Goal: Task Accomplishment & Management: Manage account settings

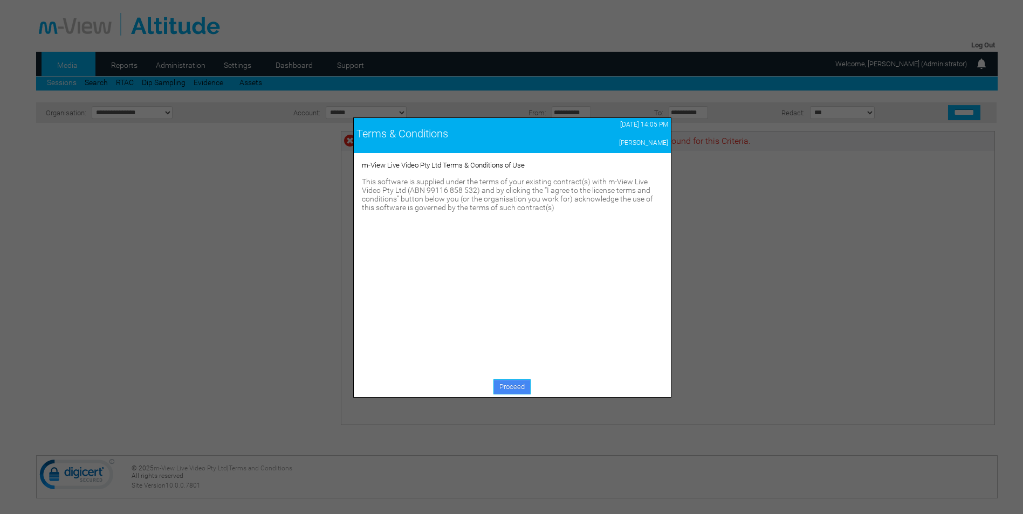
click at [518, 389] on link "Proceed" at bounding box center [511, 387] width 37 height 15
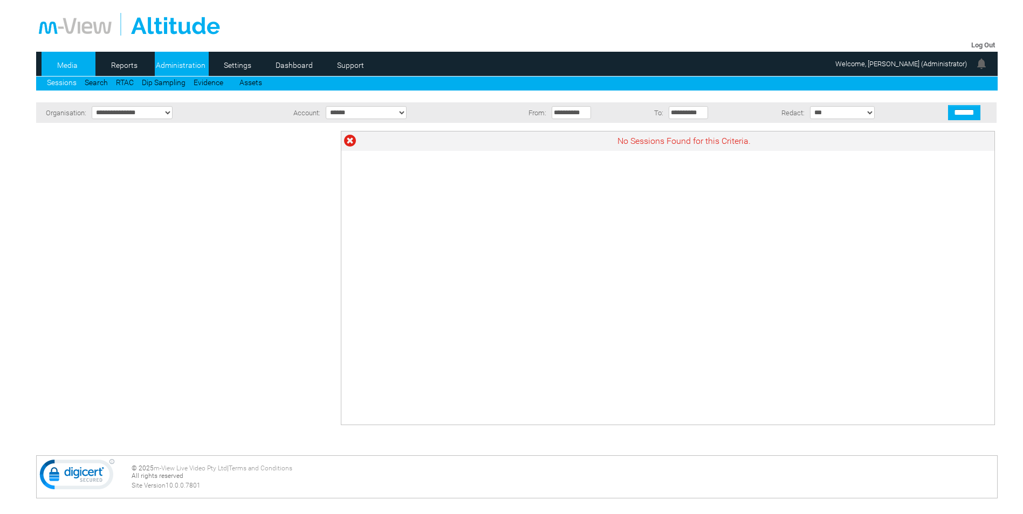
click at [196, 59] on link "Administration" at bounding box center [181, 65] width 52 height 16
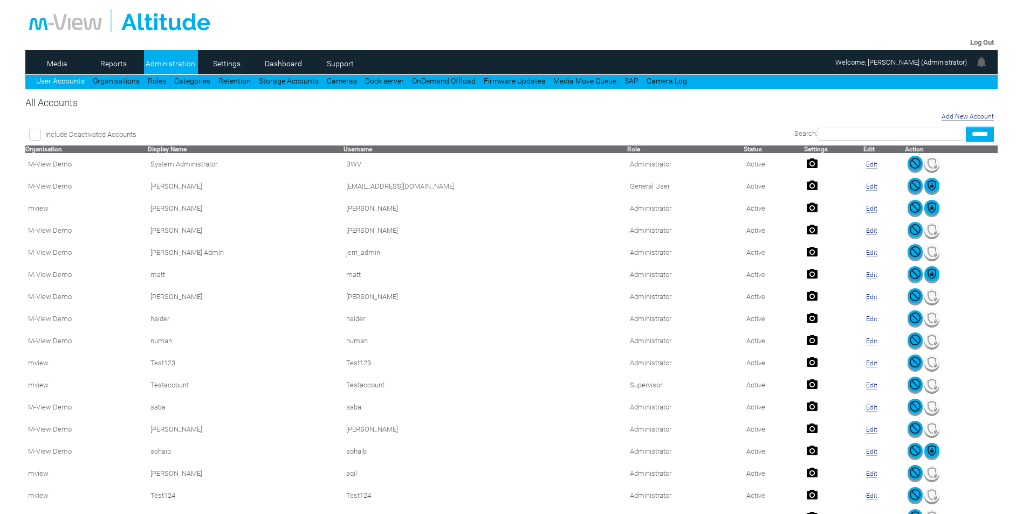
click at [872, 135] on input "text" at bounding box center [891, 134] width 147 height 13
type input "***"
click at [966, 127] on input "******" at bounding box center [980, 134] width 28 height 15
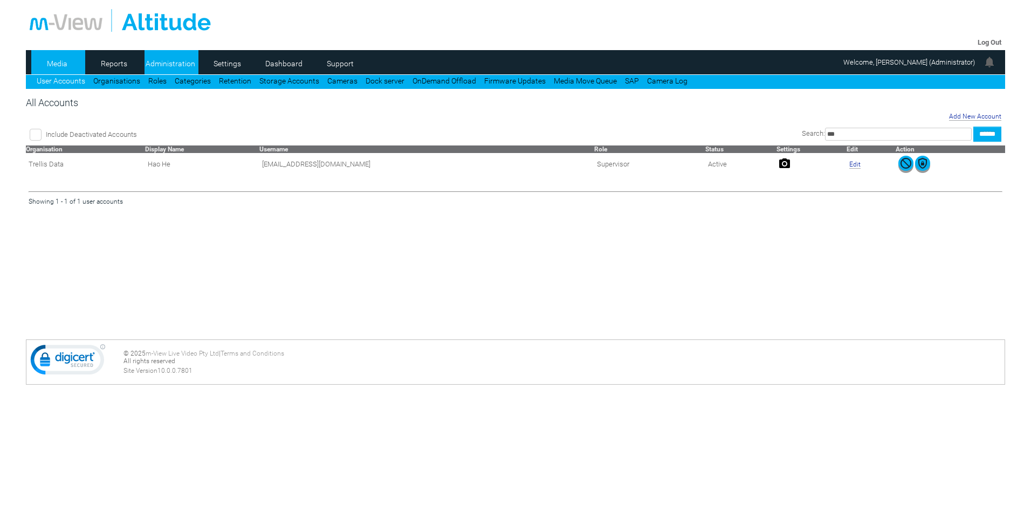
click at [50, 66] on link "Media" at bounding box center [57, 64] width 52 height 16
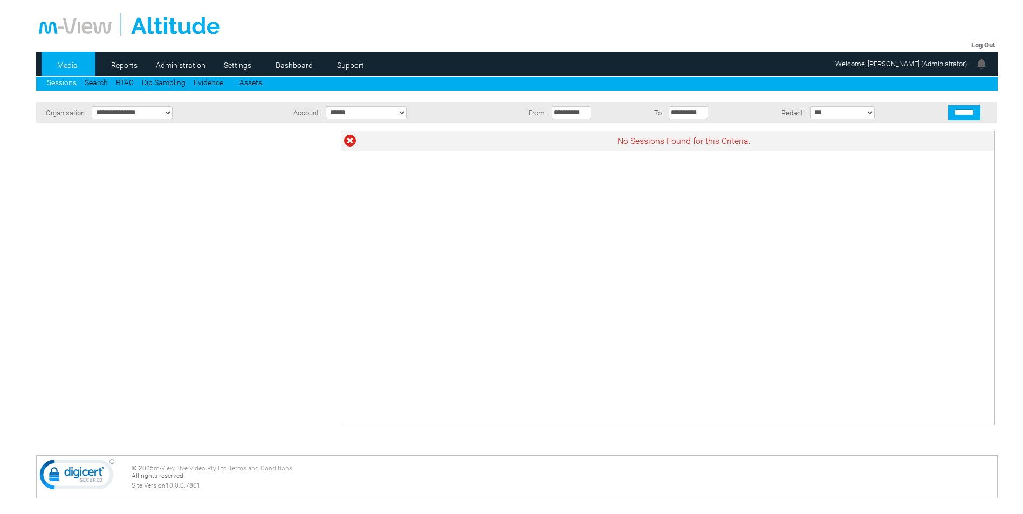
click at [147, 119] on select "**********" at bounding box center [132, 112] width 81 height 13
select select "**"
click at [92, 106] on select "**********" at bounding box center [132, 112] width 81 height 13
click at [393, 113] on select "**********" at bounding box center [366, 112] width 81 height 13
select select "****"
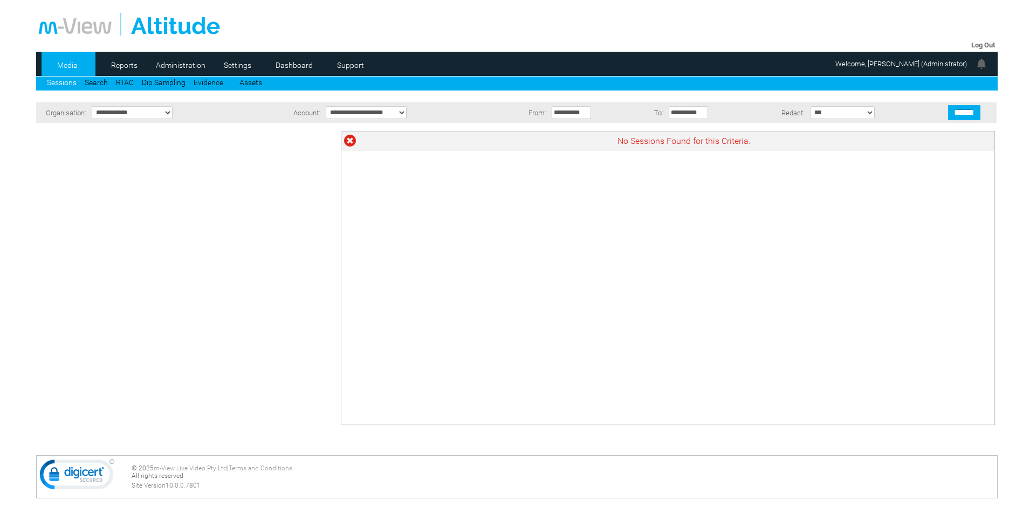
click at [326, 106] on select "**********" at bounding box center [366, 112] width 81 height 13
click at [973, 114] on input "******" at bounding box center [964, 112] width 32 height 15
click at [47, 164] on icon at bounding box center [45, 166] width 7 height 11
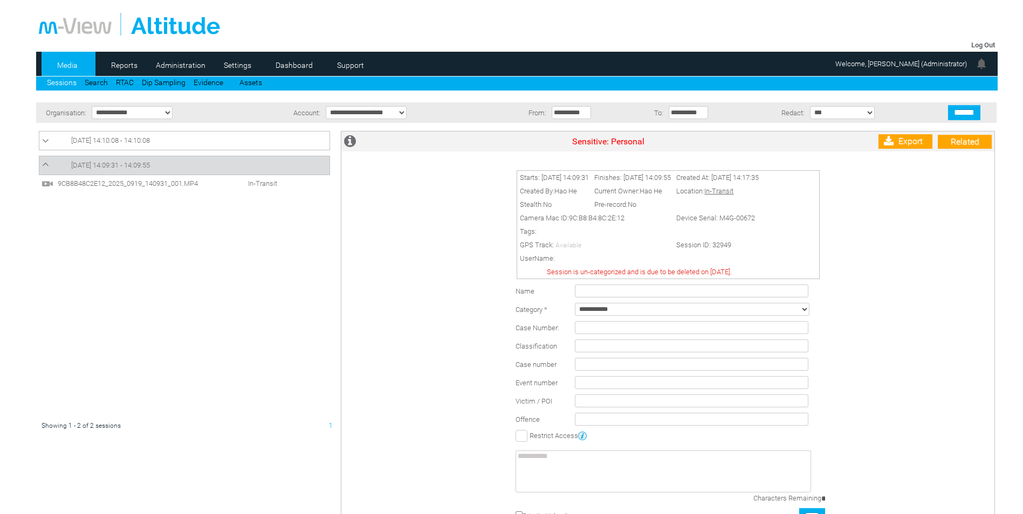
click at [46, 142] on icon at bounding box center [45, 141] width 7 height 11
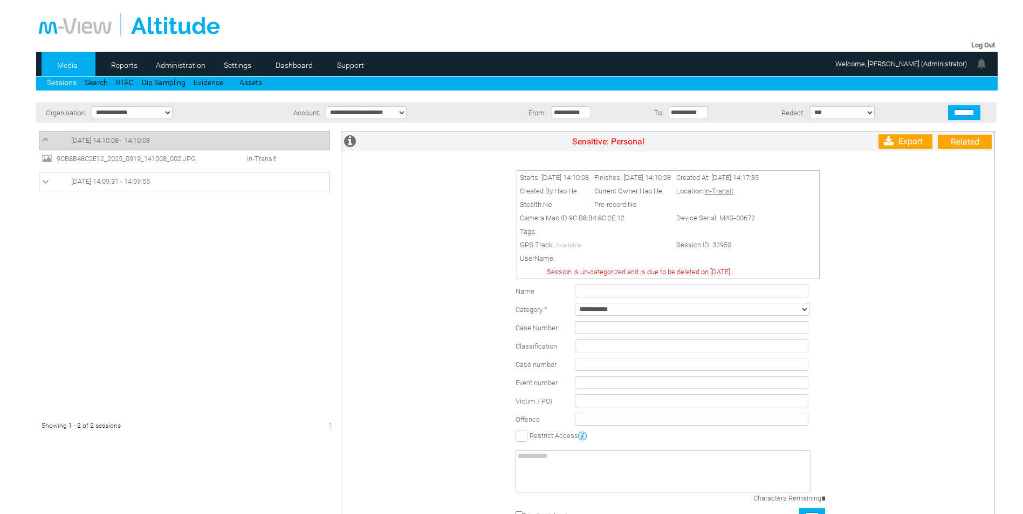
click at [45, 137] on icon at bounding box center [45, 139] width 7 height 11
click at [46, 165] on icon at bounding box center [45, 166] width 7 height 11
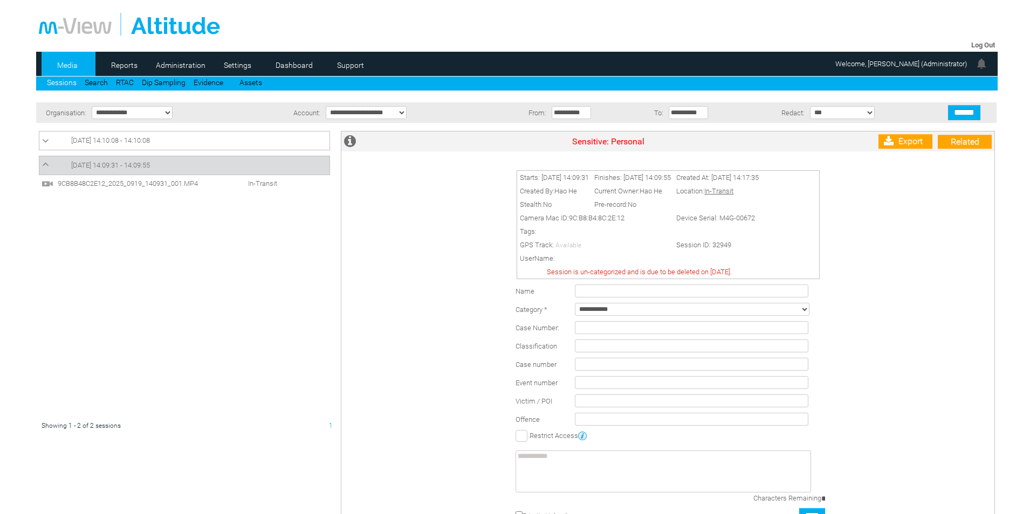
click at [171, 181] on span "9CB8B48C2E12_2025_0919_140931_001.MP4" at bounding box center [137, 184] width 164 height 8
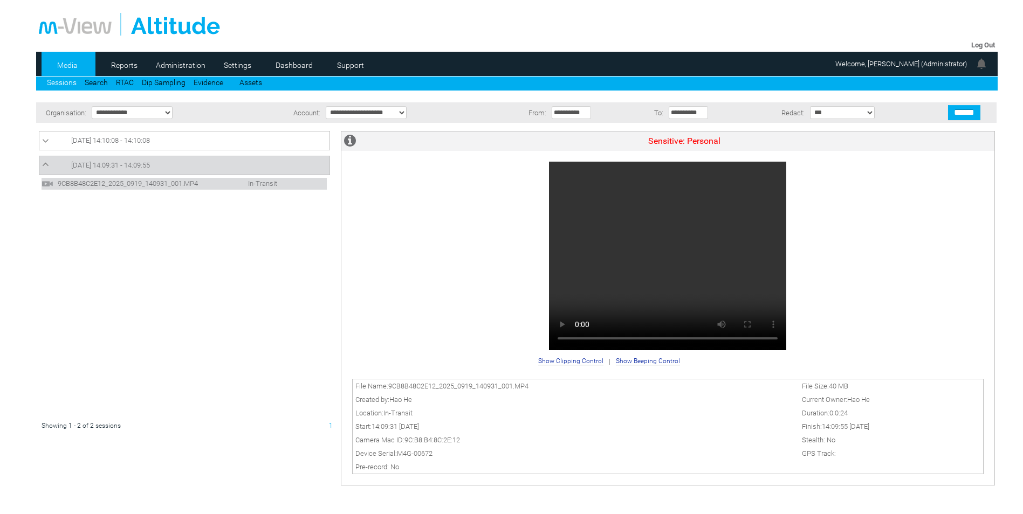
click at [117, 165] on span "19/09/2025 14:09:31 - 14:09:55" at bounding box center [110, 165] width 79 height 8
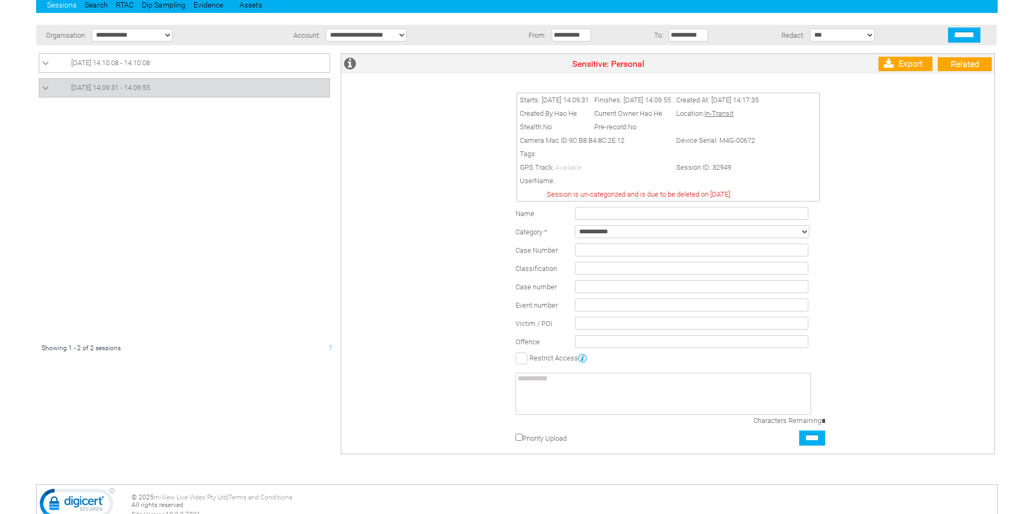
scroll to position [54, 0]
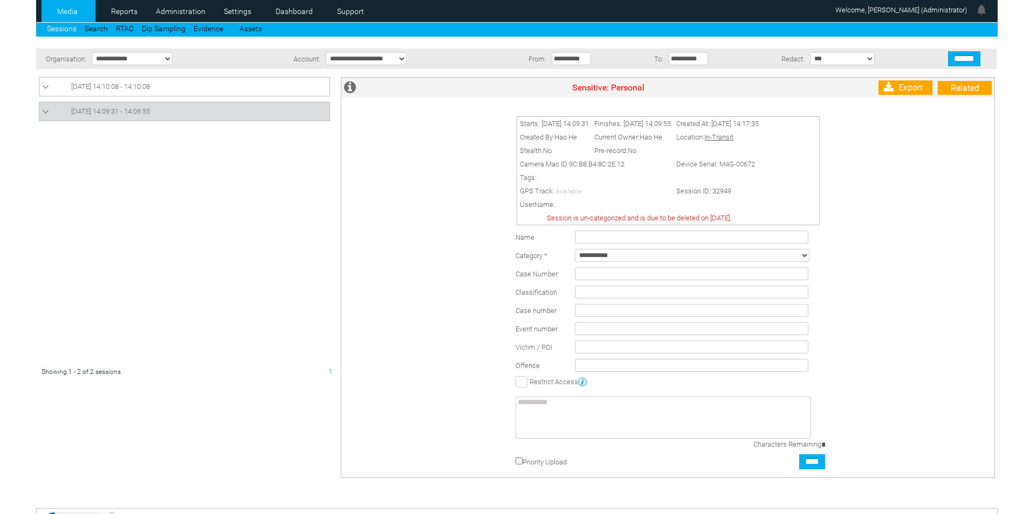
drag, startPoint x: 560, startPoint y: 217, endPoint x: 774, endPoint y: 215, distance: 213.6
click at [761, 215] on td "Session is un-categorized and is due to be deleted on 18 March 2026." at bounding box center [639, 217] width 244 height 13
click at [626, 254] on select "**********" at bounding box center [692, 255] width 235 height 13
click at [833, 276] on div "Starts: 19/09/2025 14:09:31 Finishes: 19/09/2025 14:09:55 Created At: 19/09/202…" at bounding box center [671, 292] width 648 height 369
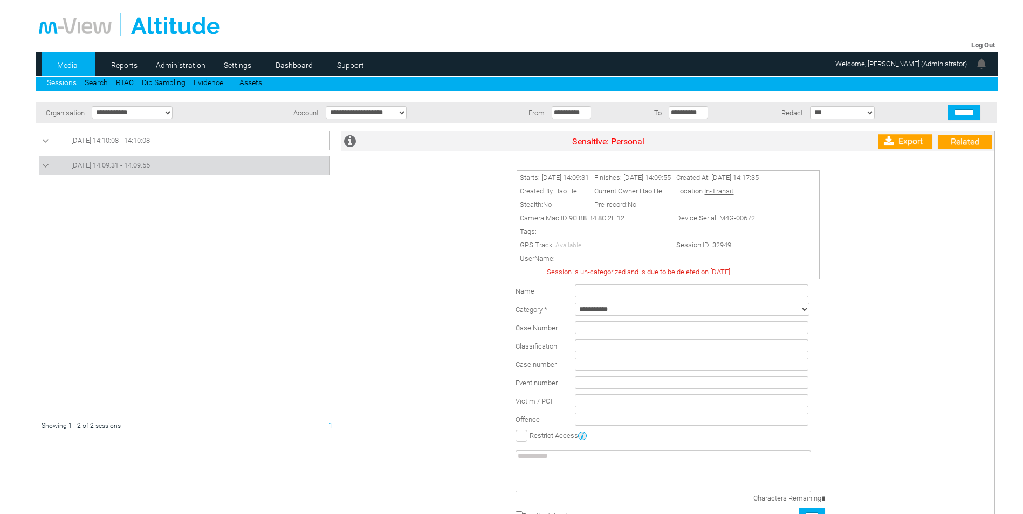
click at [91, 138] on span "19/09/2025 14:10:08 - 14:10:08" at bounding box center [110, 140] width 79 height 8
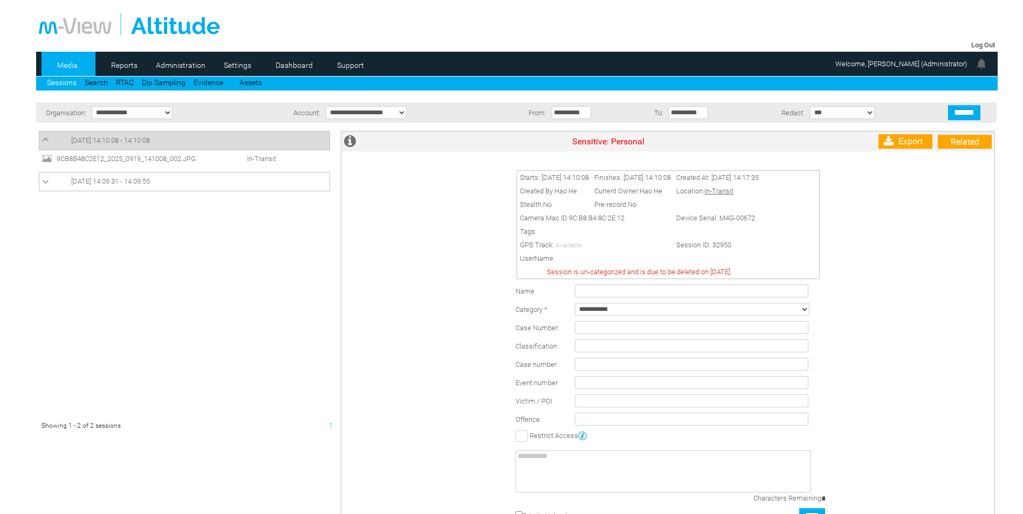
click at [123, 156] on span "9CB8B48C2E12_2025_0919_141008_002.JPG" at bounding box center [136, 159] width 164 height 8
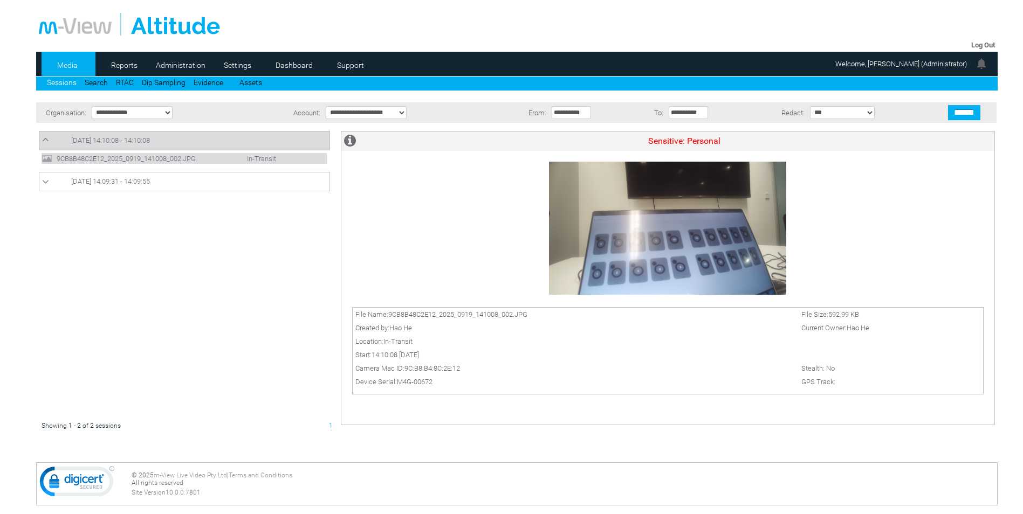
click at [106, 142] on span "19/09/2025 14:10:08 - 14:10:08" at bounding box center [110, 140] width 79 height 8
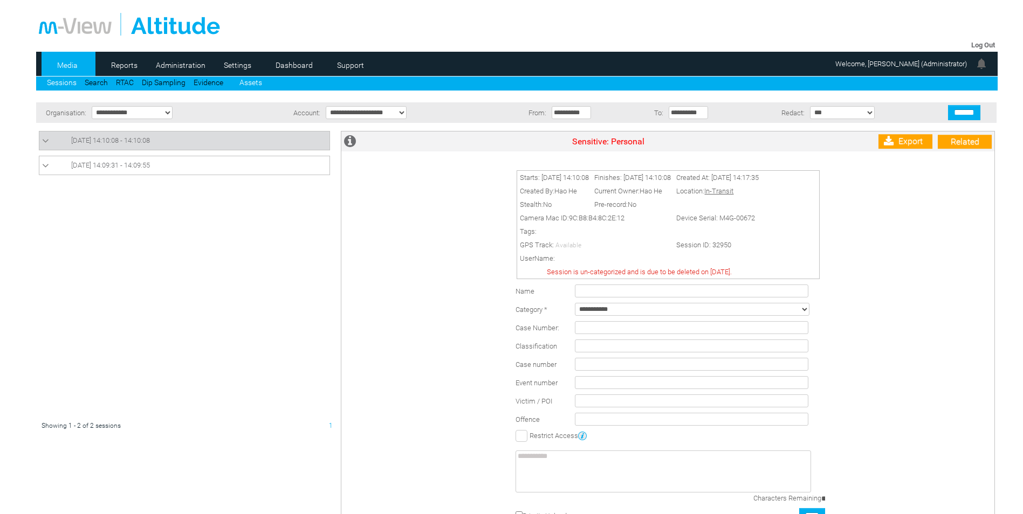
click at [257, 80] on link "Assets" at bounding box center [250, 82] width 23 height 9
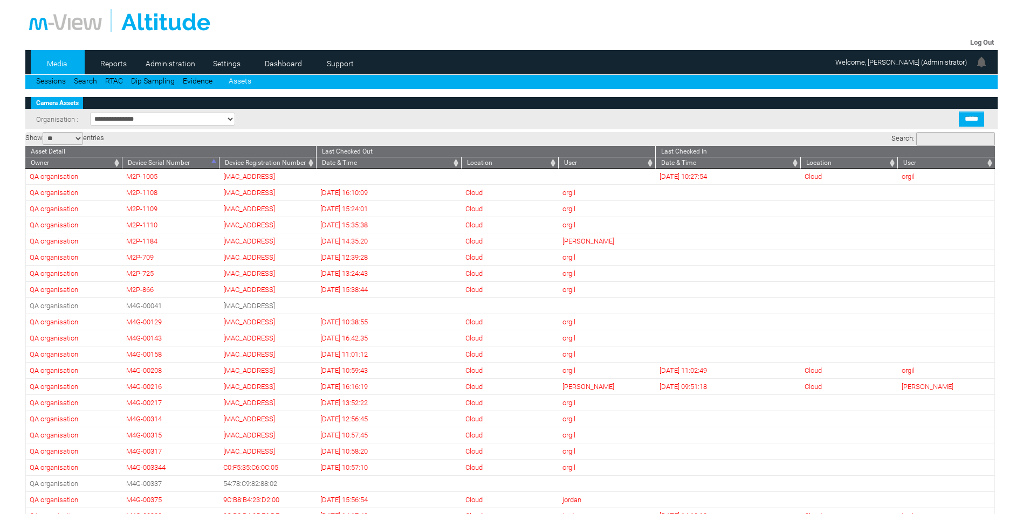
select select "**"
click at [138, 119] on select "**********" at bounding box center [162, 119] width 145 height 13
select select "**"
click at [90, 113] on select "**********" at bounding box center [162, 119] width 145 height 13
click at [971, 120] on input "*****" at bounding box center [971, 119] width 25 height 15
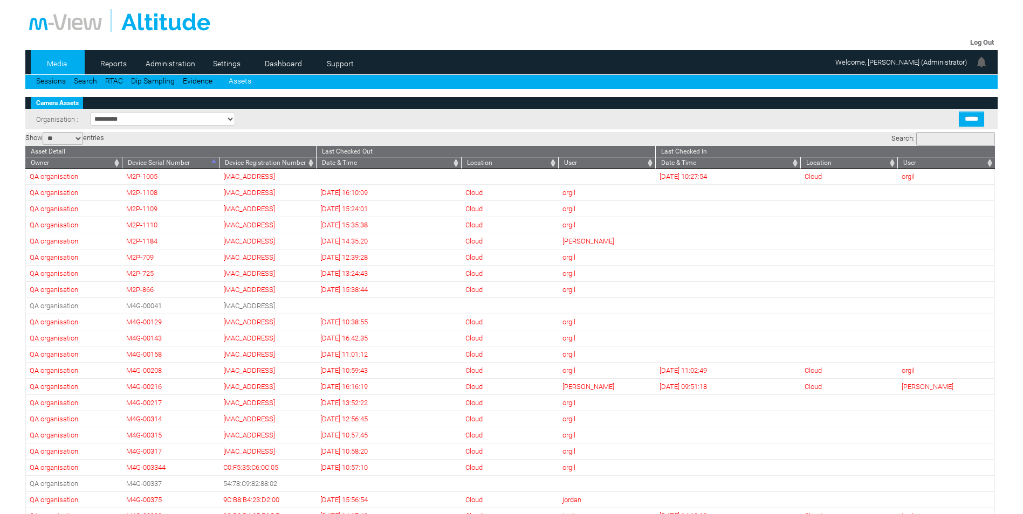
select select "**"
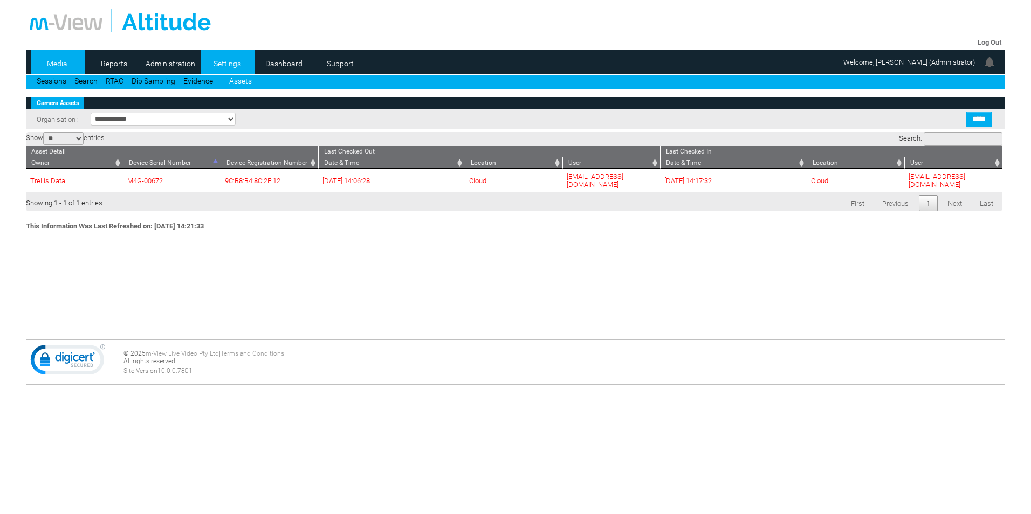
click at [219, 57] on link "Settings" at bounding box center [227, 64] width 52 height 16
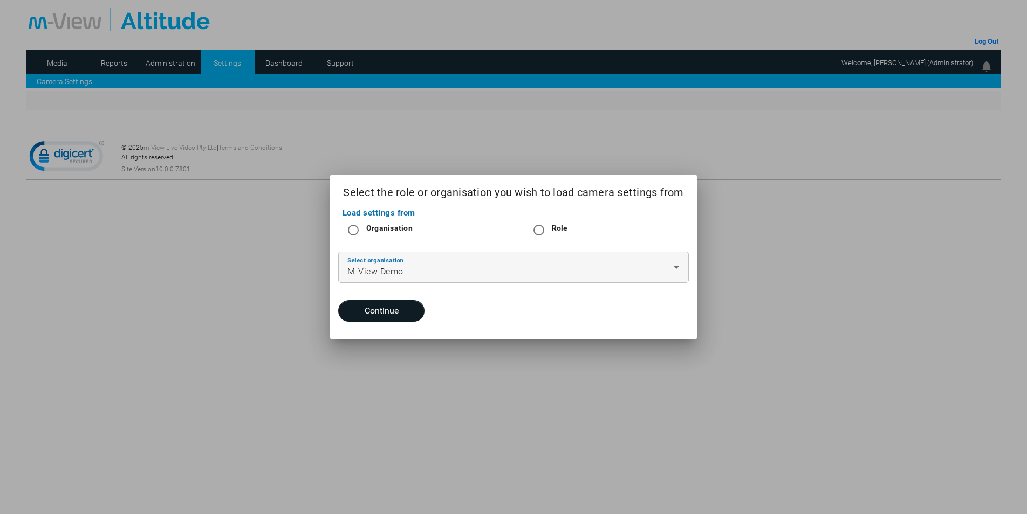
click at [385, 256] on div "Select organisation M-View Demo" at bounding box center [513, 267] width 332 height 30
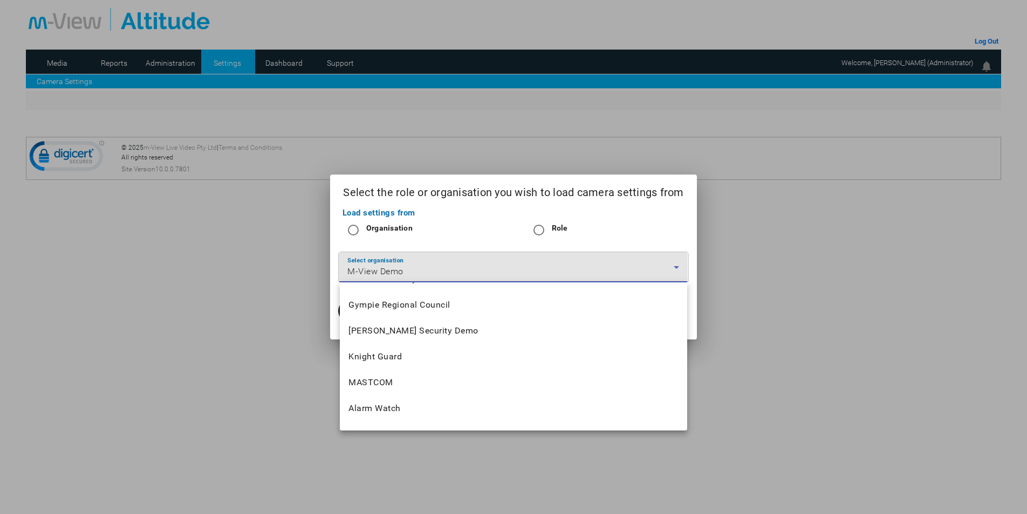
scroll to position [1284, 0]
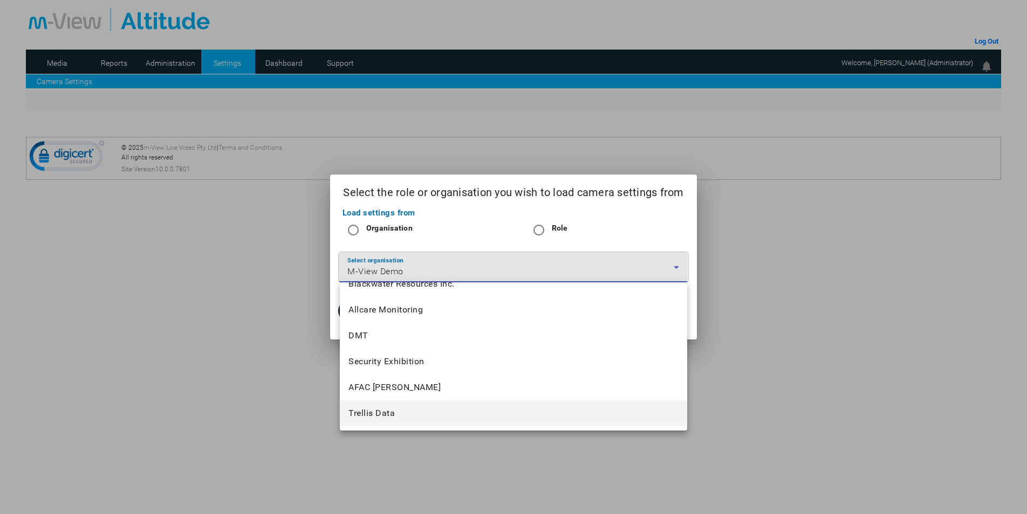
click at [397, 415] on mat-option "Trellis Data" at bounding box center [513, 414] width 347 height 26
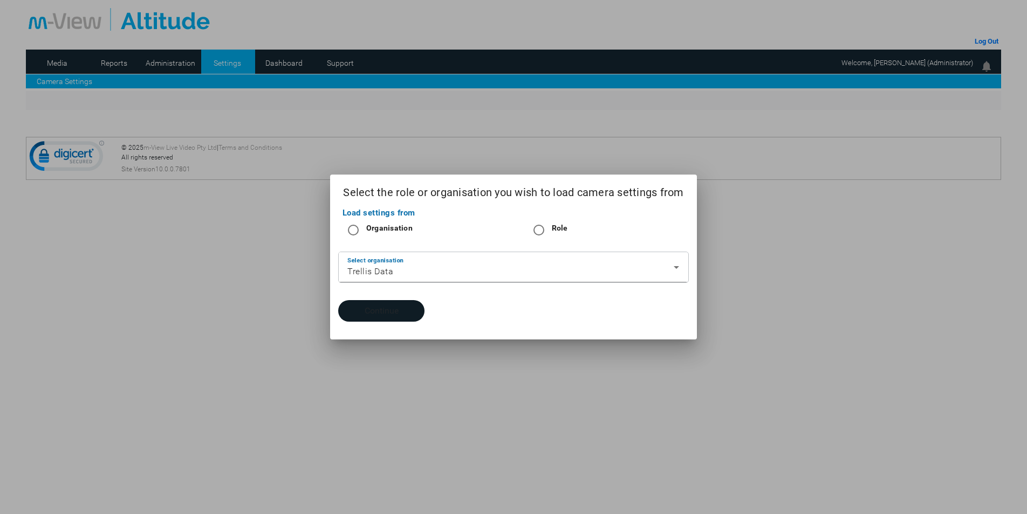
click at [380, 310] on button "Continue" at bounding box center [381, 311] width 86 height 22
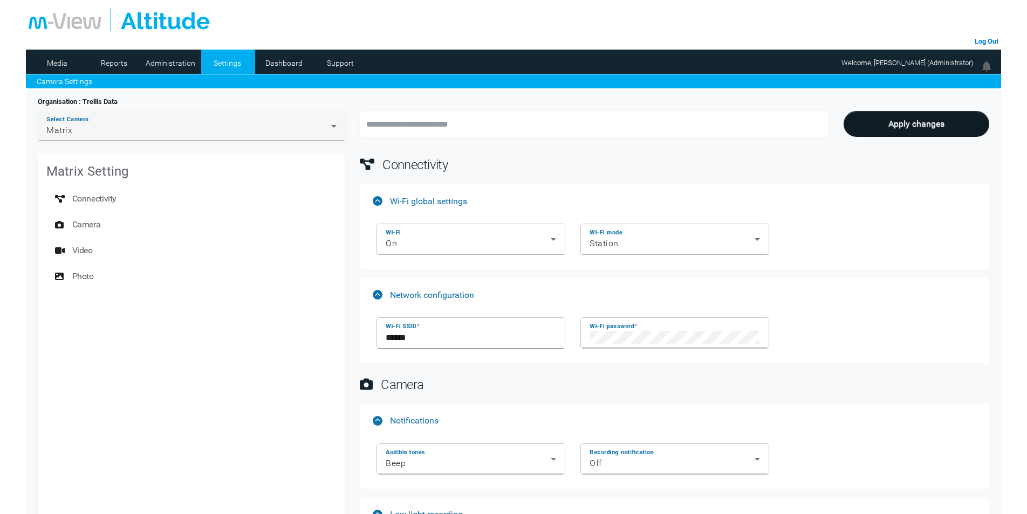
click at [109, 129] on div "Matrix" at bounding box center [188, 130] width 285 height 13
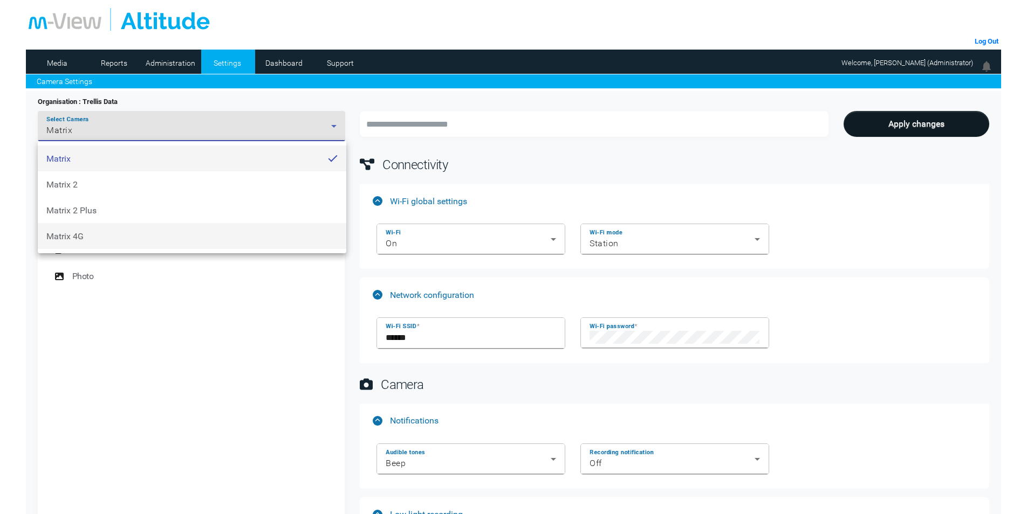
click at [107, 241] on mat-option "Matrix 4G" at bounding box center [192, 236] width 308 height 26
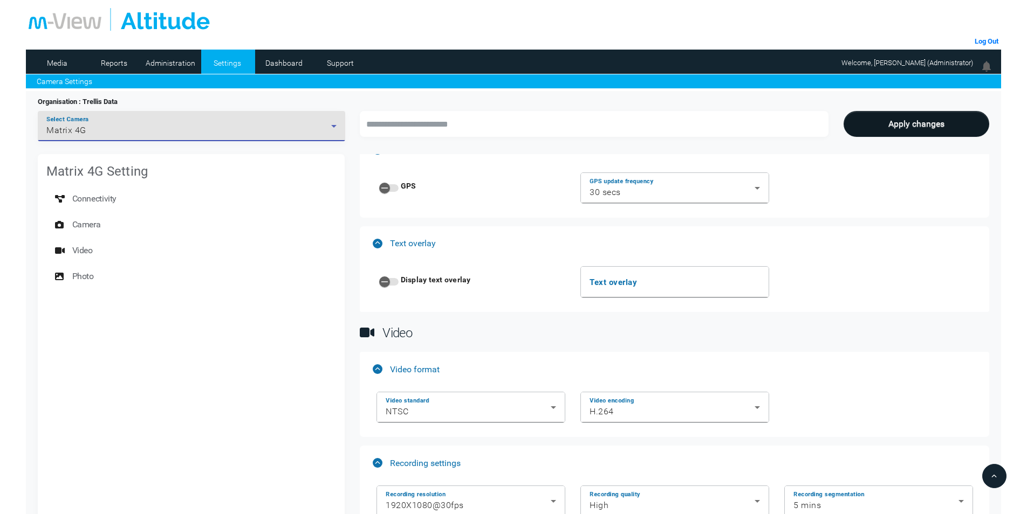
scroll to position [971, 0]
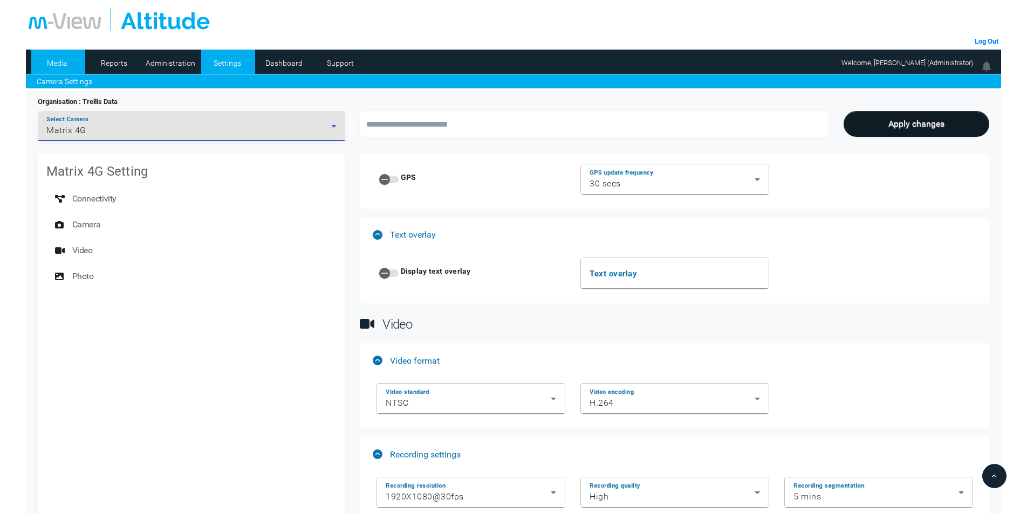
click at [39, 51] on li "Media" at bounding box center [58, 62] width 54 height 24
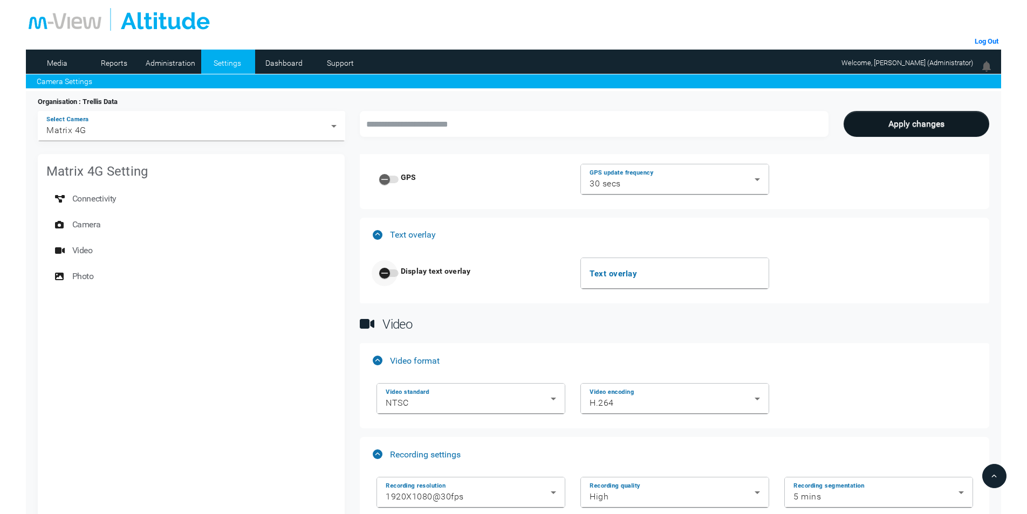
click at [389, 271] on icon "button" at bounding box center [385, 274] width 10 height 10
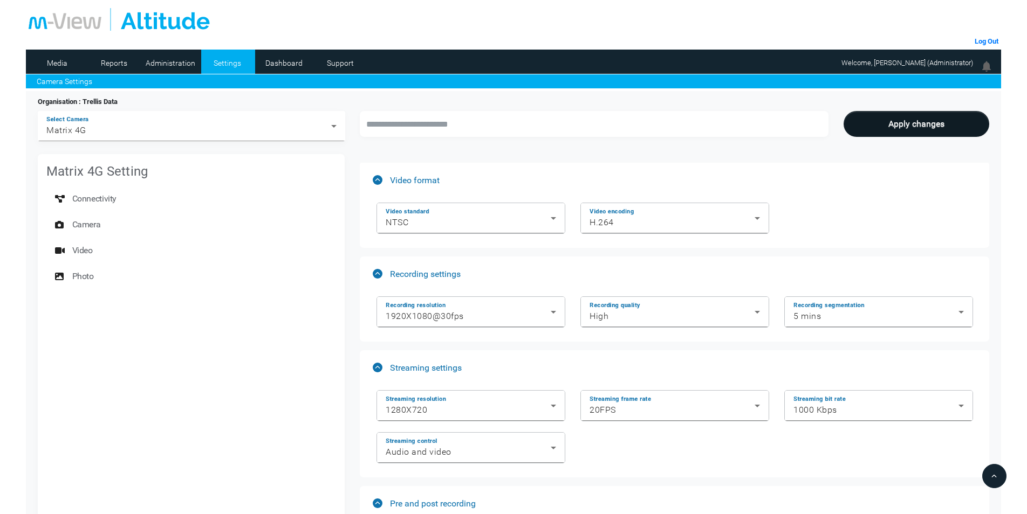
scroll to position [1132, 0]
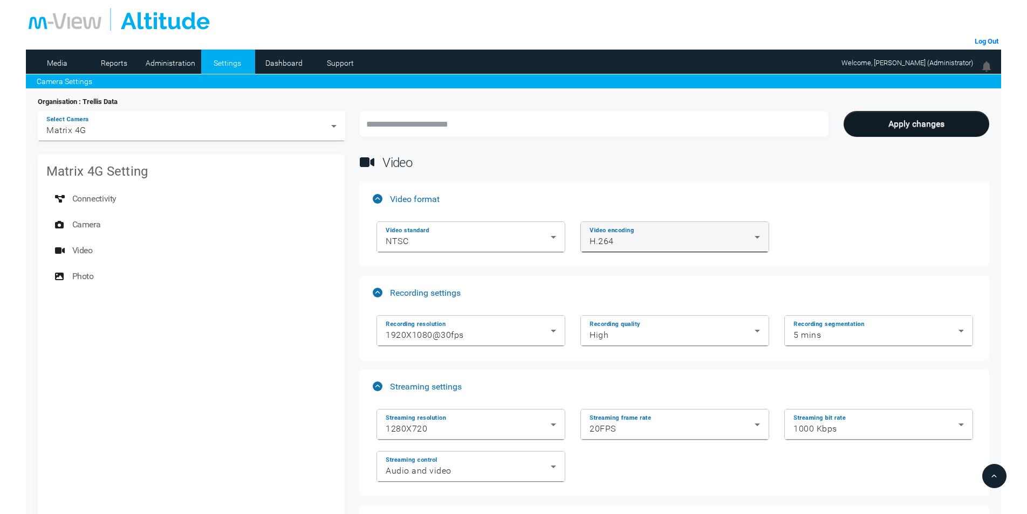
click at [638, 237] on div "H.264" at bounding box center [671, 241] width 165 height 13
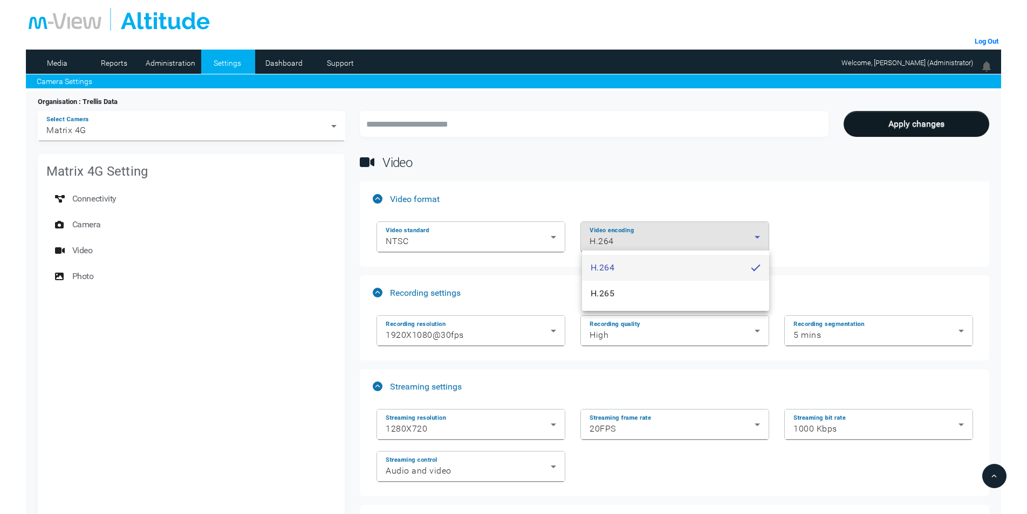
click at [499, 239] on div at bounding box center [513, 257] width 1027 height 514
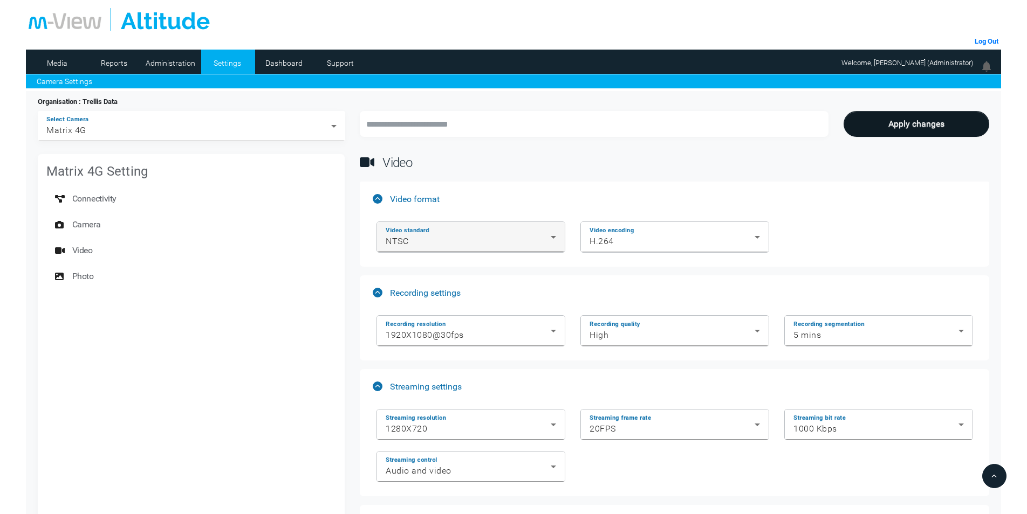
click at [497, 238] on div "NTSC" at bounding box center [468, 241] width 165 height 13
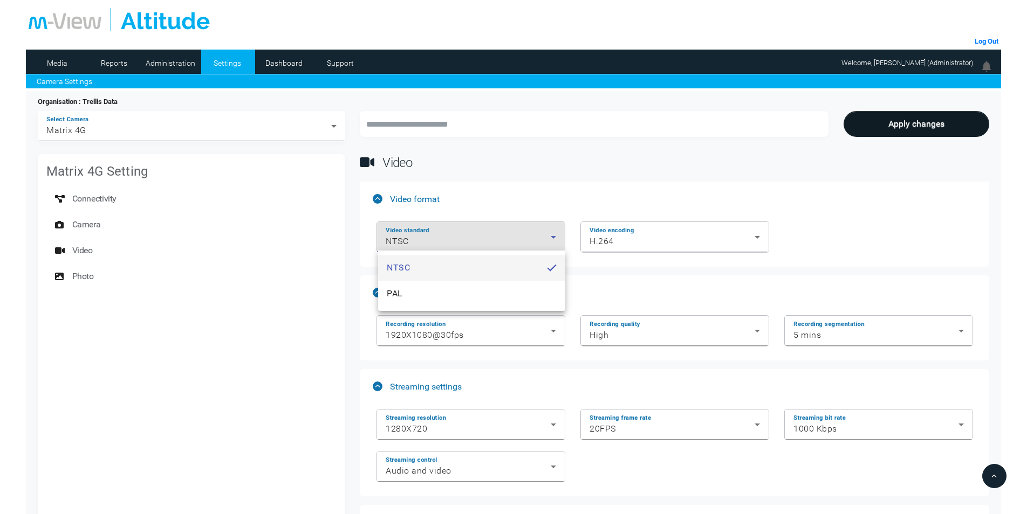
click at [697, 288] on div at bounding box center [513, 257] width 1027 height 514
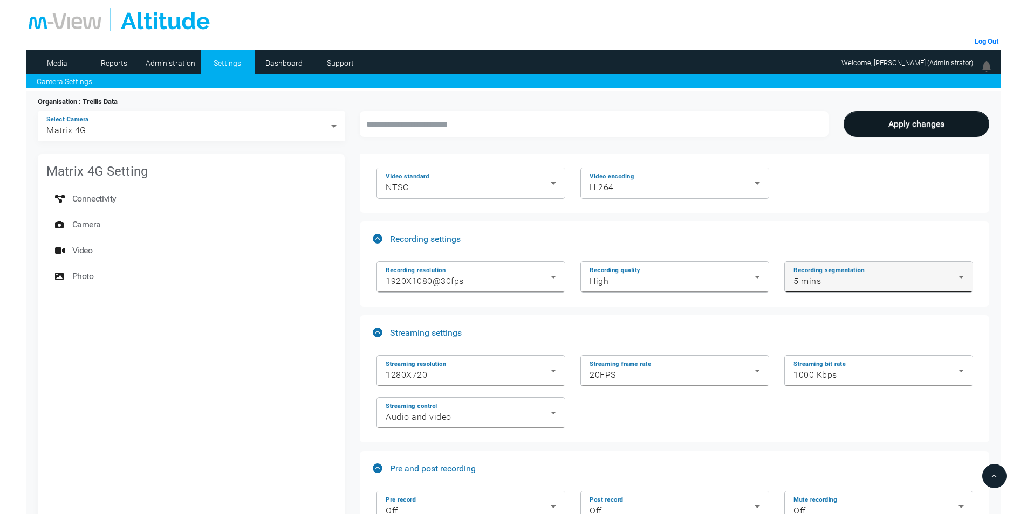
scroll to position [1240, 0]
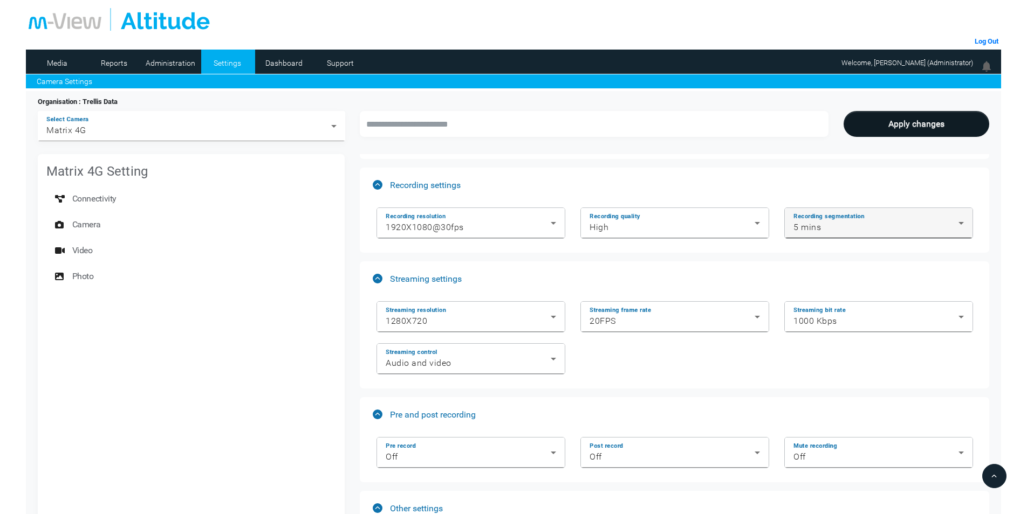
click at [828, 222] on div "5 mins" at bounding box center [875, 227] width 165 height 13
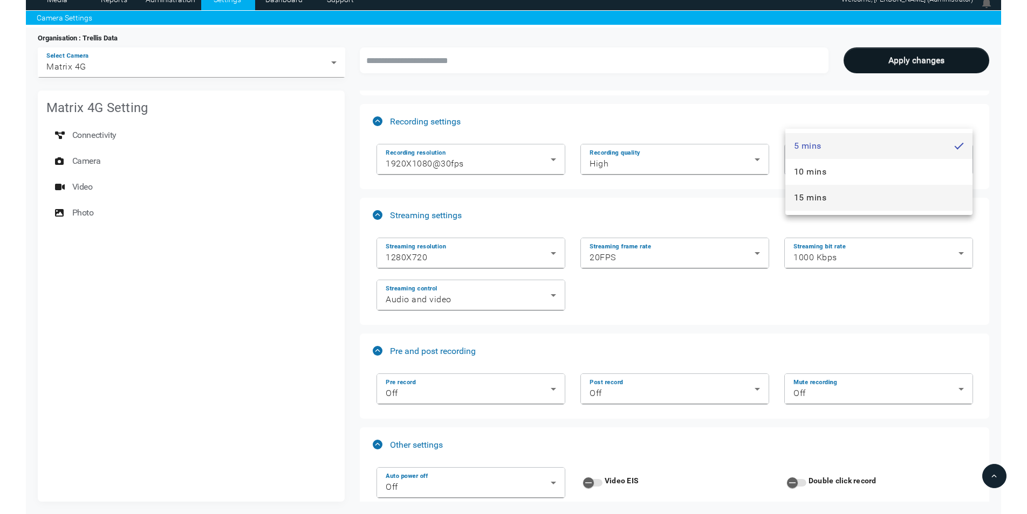
scroll to position [108, 0]
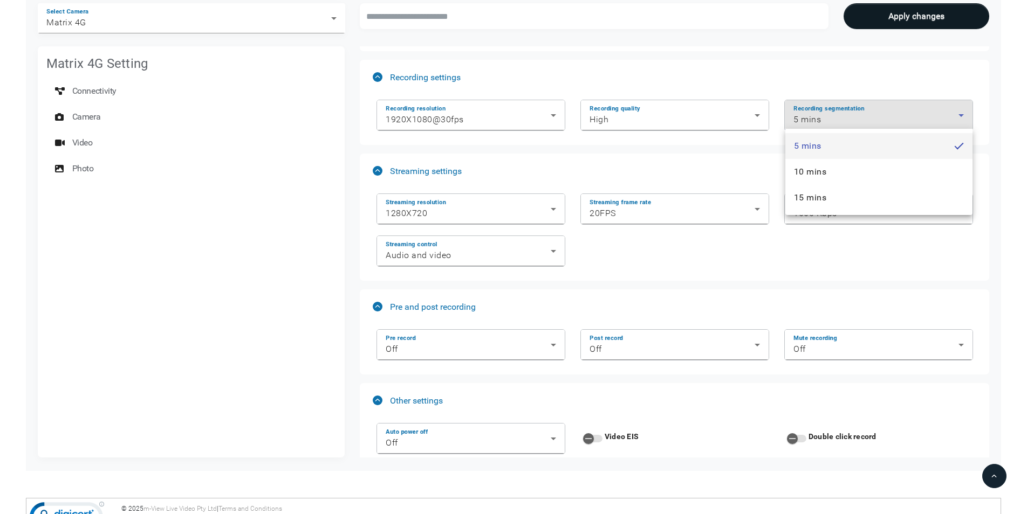
click at [696, 177] on div at bounding box center [513, 257] width 1027 height 514
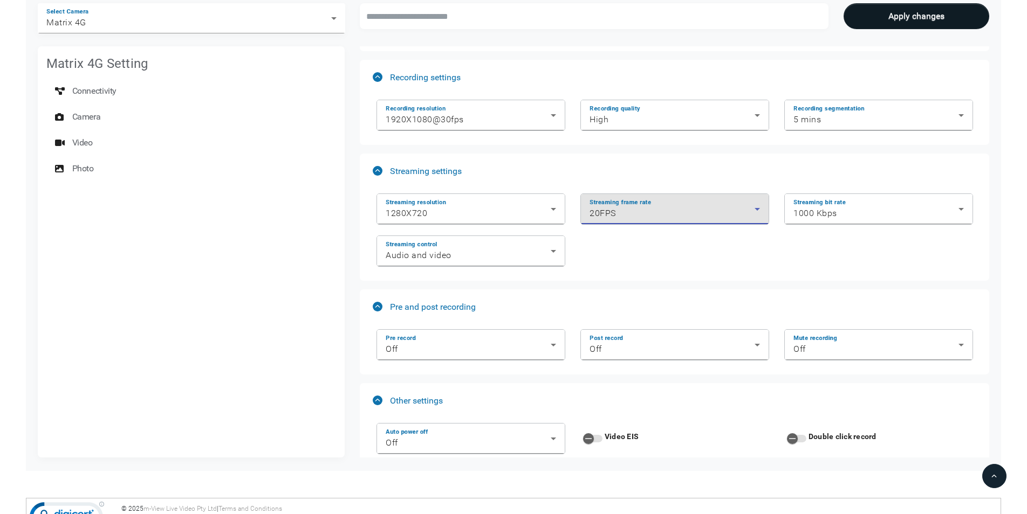
click at [715, 210] on div "20FPS" at bounding box center [671, 213] width 165 height 13
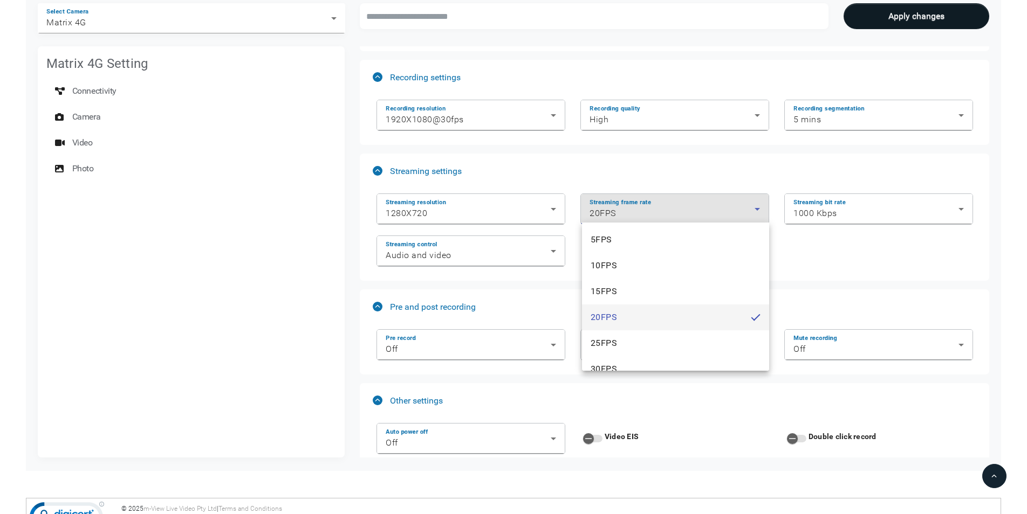
click at [708, 209] on div at bounding box center [513, 257] width 1027 height 514
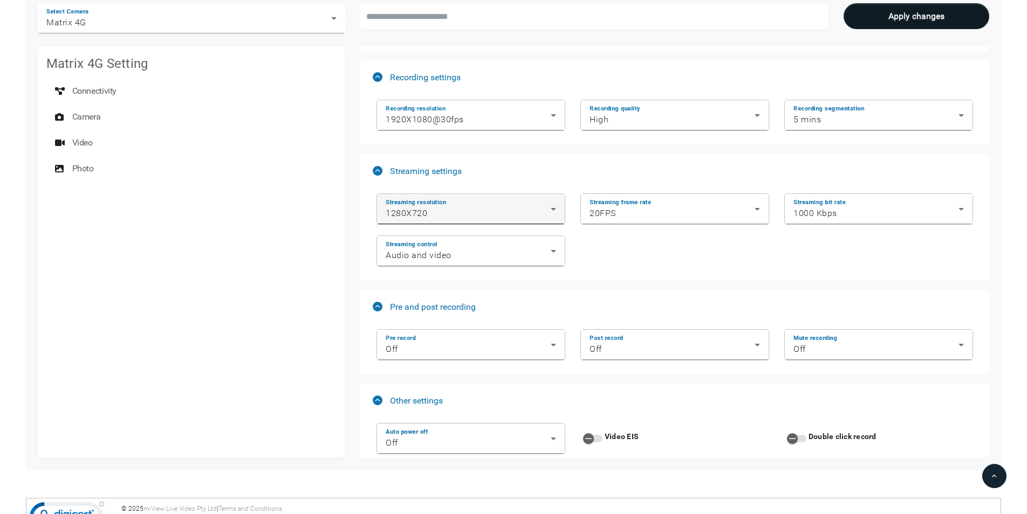
click at [501, 203] on div "Streaming resolution 1280X720" at bounding box center [471, 209] width 170 height 30
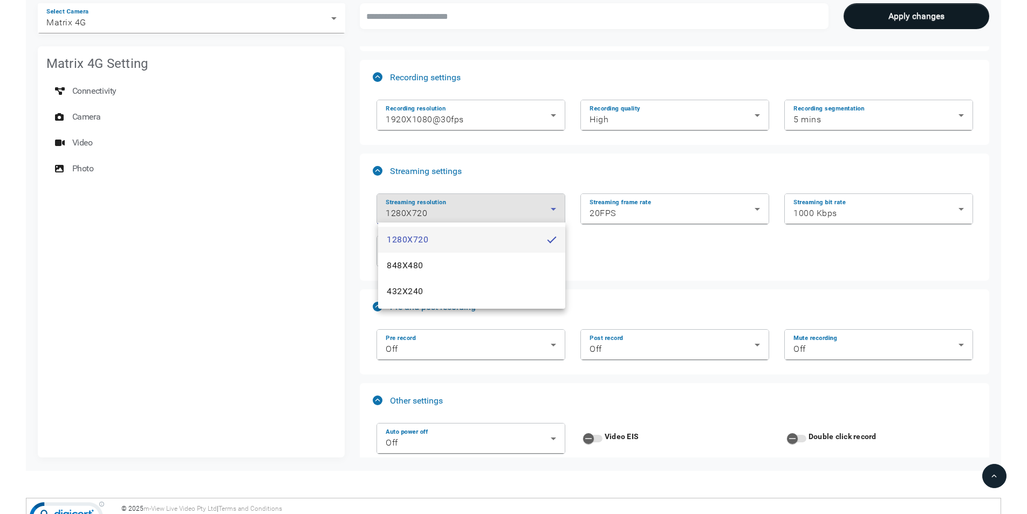
click at [503, 202] on div at bounding box center [513, 257] width 1027 height 514
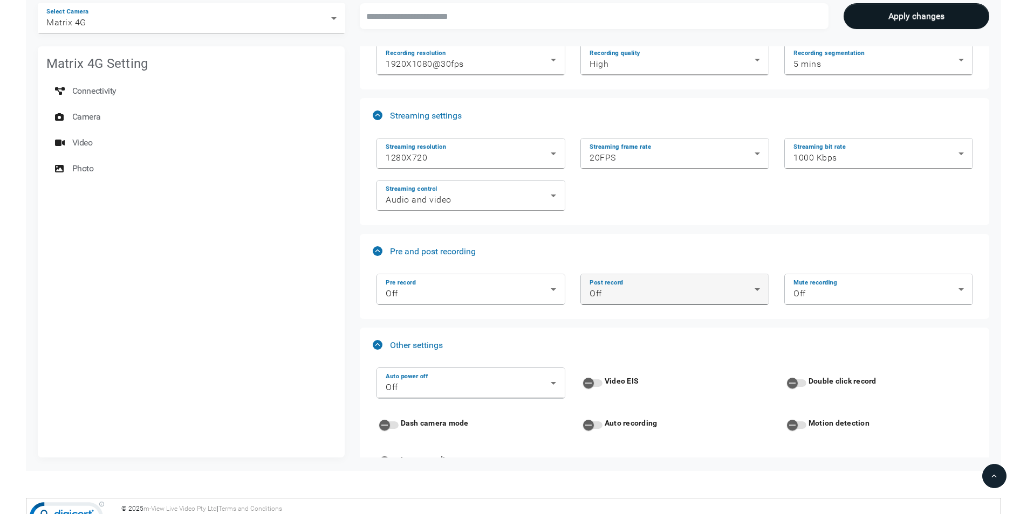
scroll to position [1348, 0]
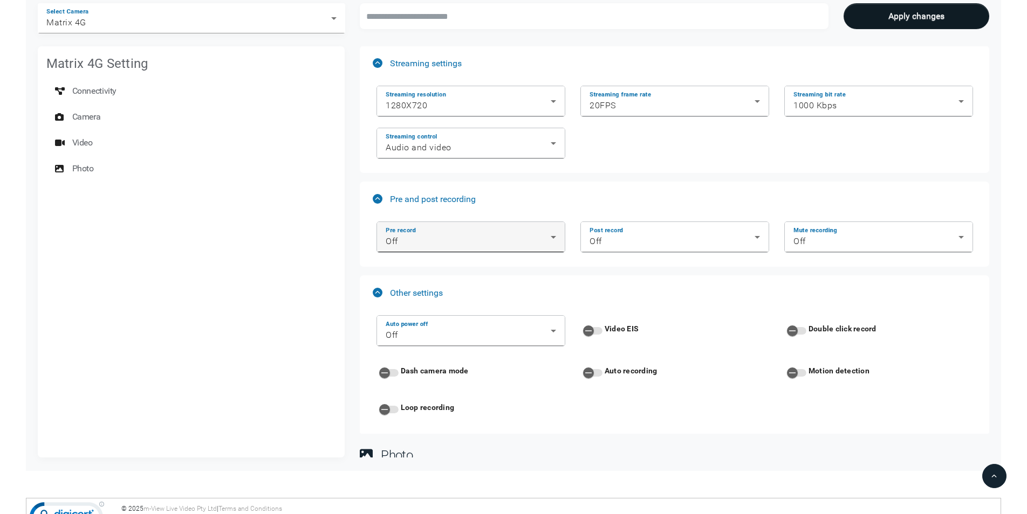
click at [460, 231] on div "Pre record Off" at bounding box center [471, 237] width 170 height 30
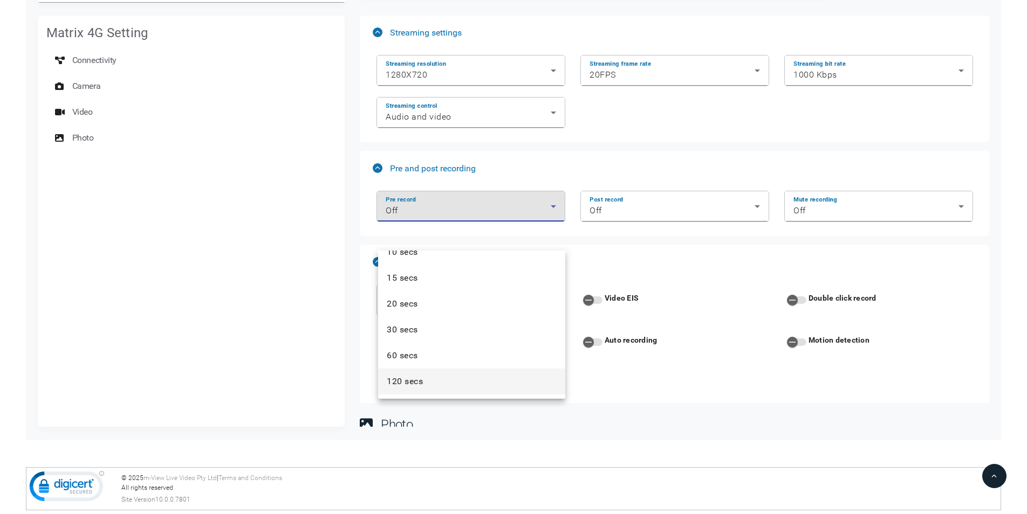
scroll to position [163, 0]
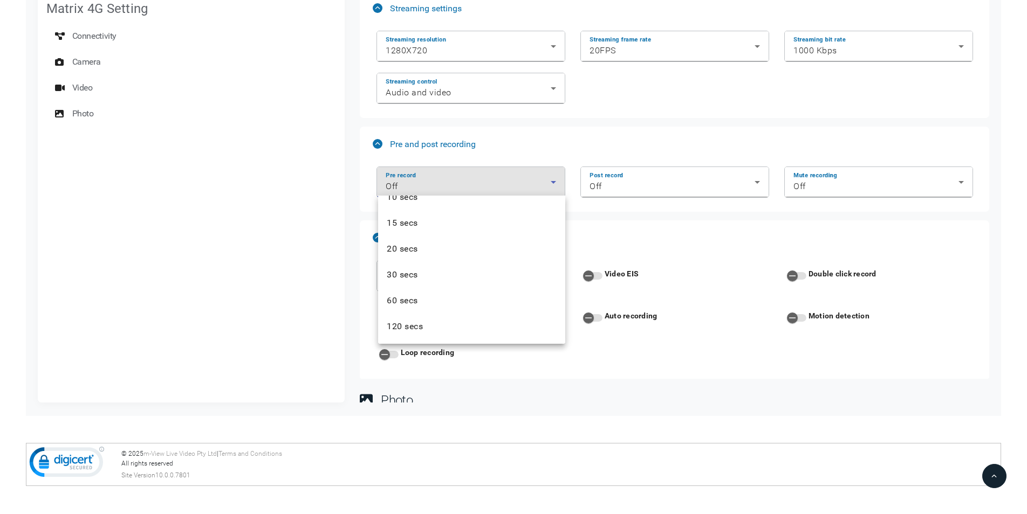
click at [635, 178] on div at bounding box center [513, 257] width 1027 height 514
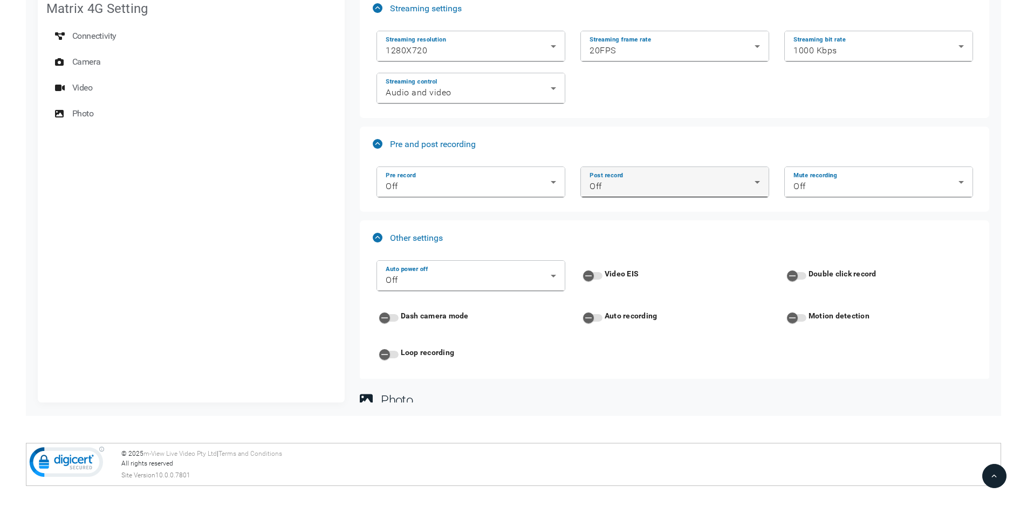
click at [640, 186] on div "Off" at bounding box center [671, 186] width 165 height 13
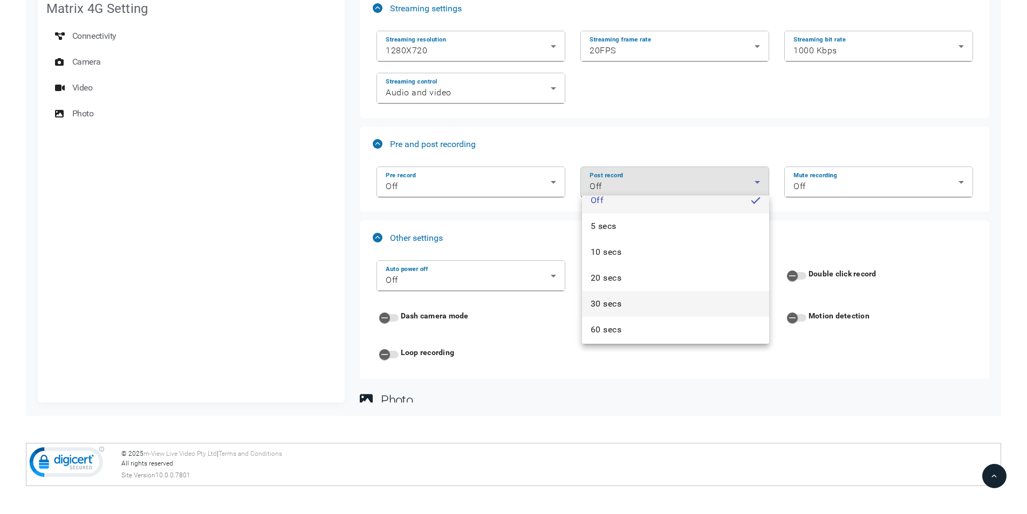
scroll to position [16, 0]
click at [674, 126] on div at bounding box center [513, 257] width 1027 height 514
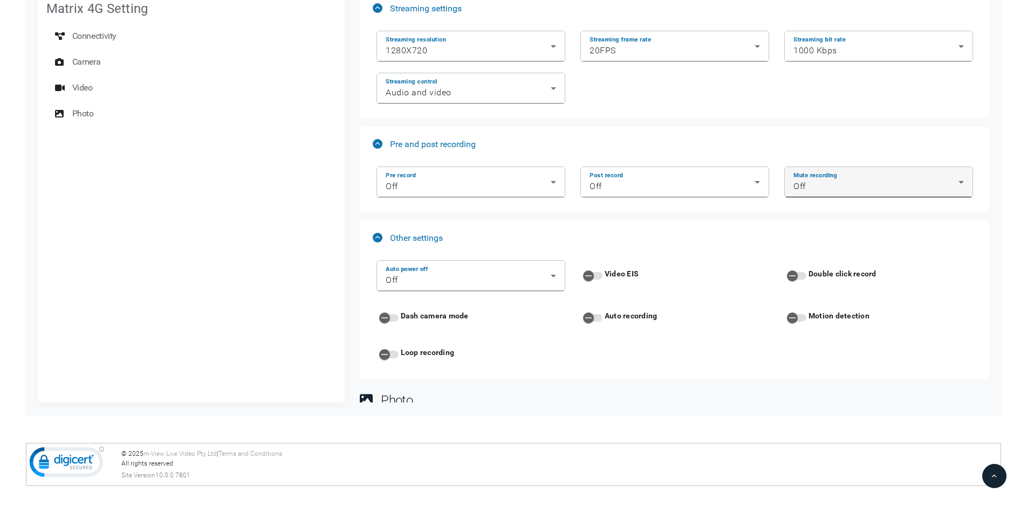
click at [830, 167] on div "Mute recording Off" at bounding box center [878, 182] width 170 height 30
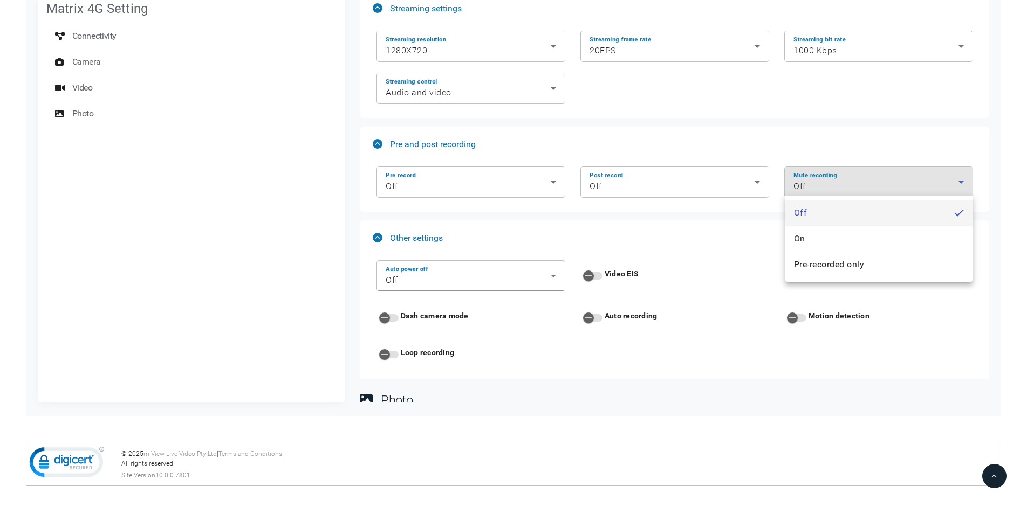
click at [669, 236] on div at bounding box center [513, 257] width 1027 height 514
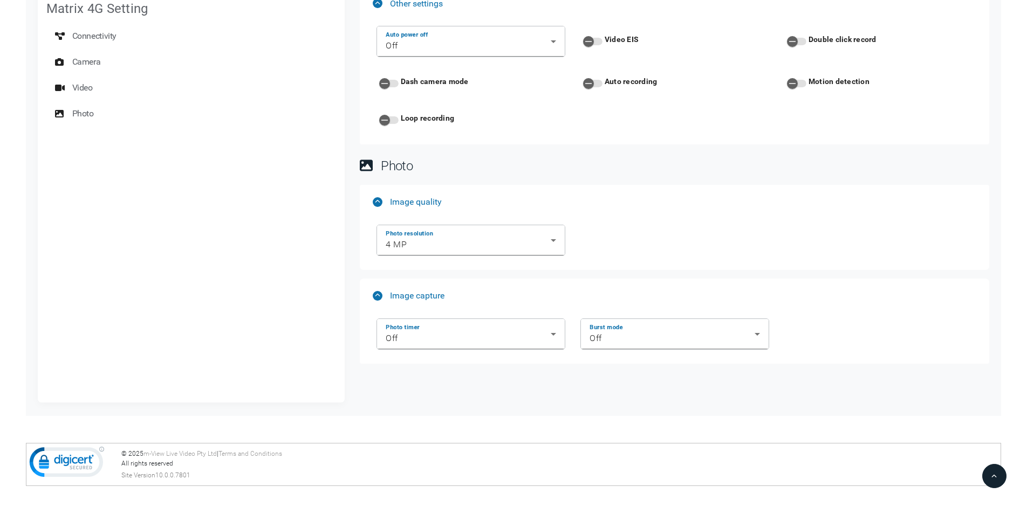
scroll to position [1593, 0]
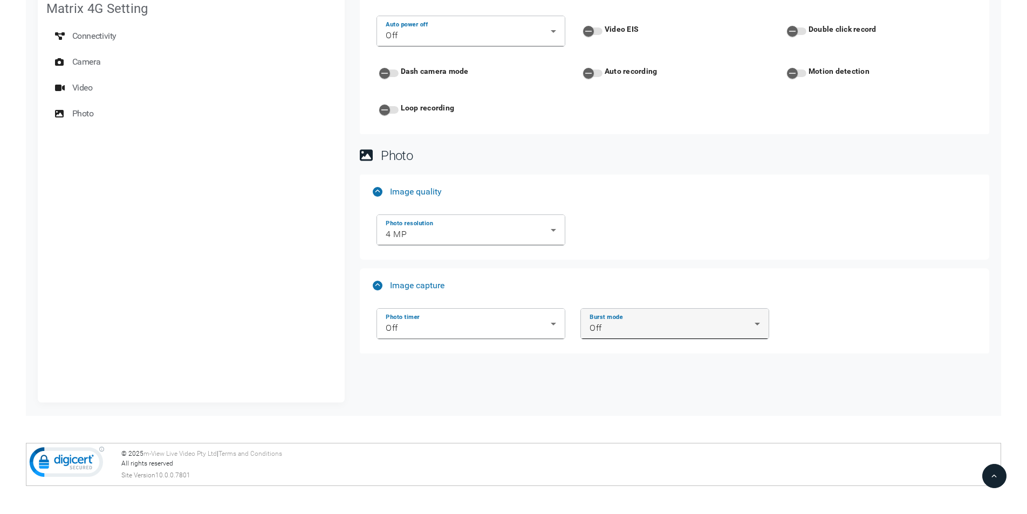
click at [679, 324] on div "Off" at bounding box center [671, 328] width 165 height 13
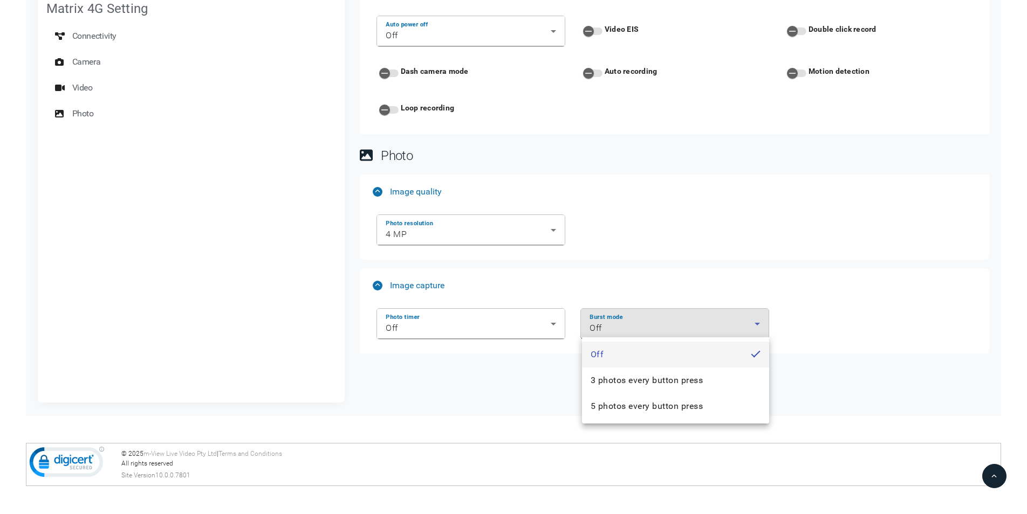
click at [419, 398] on div at bounding box center [513, 257] width 1027 height 514
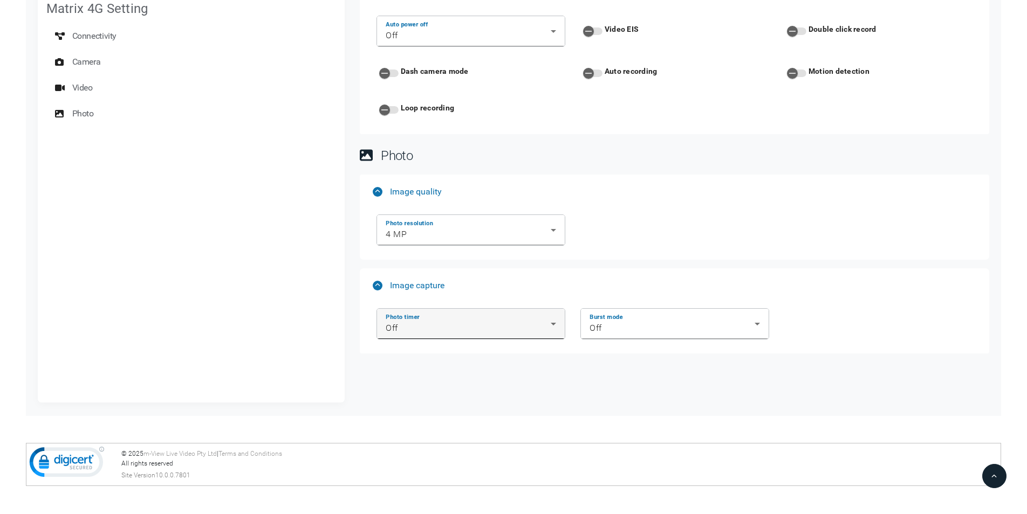
click at [444, 322] on div "Off" at bounding box center [468, 328] width 165 height 13
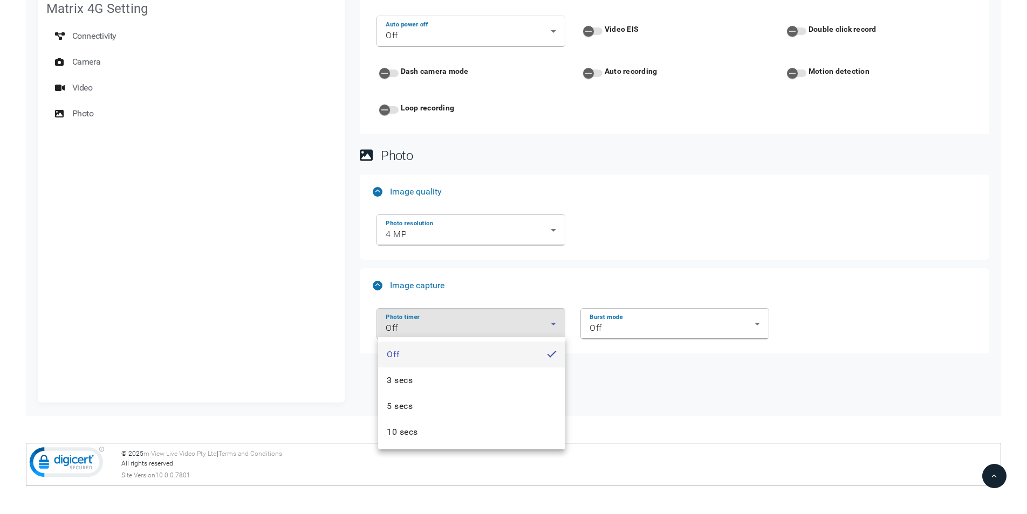
click at [723, 411] on div at bounding box center [513, 257] width 1027 height 514
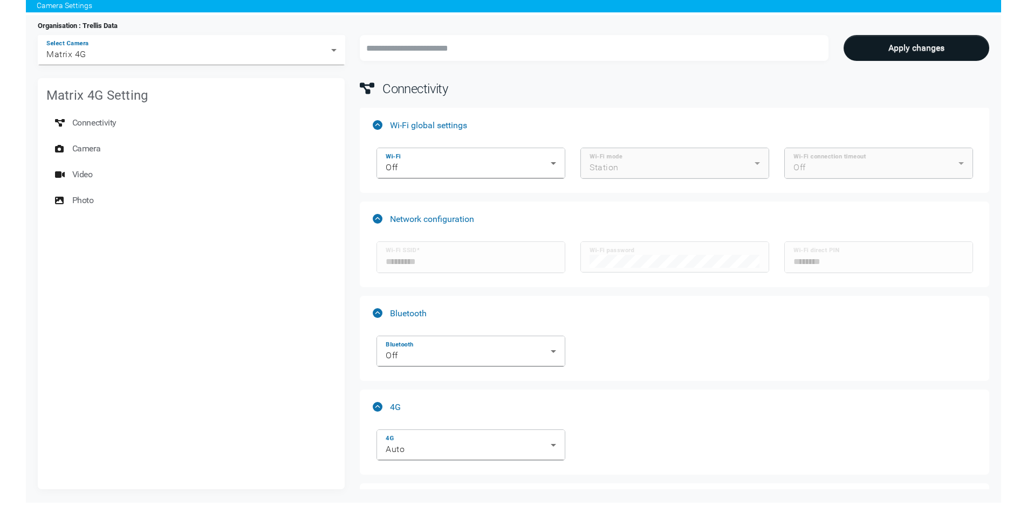
scroll to position [0, 0]
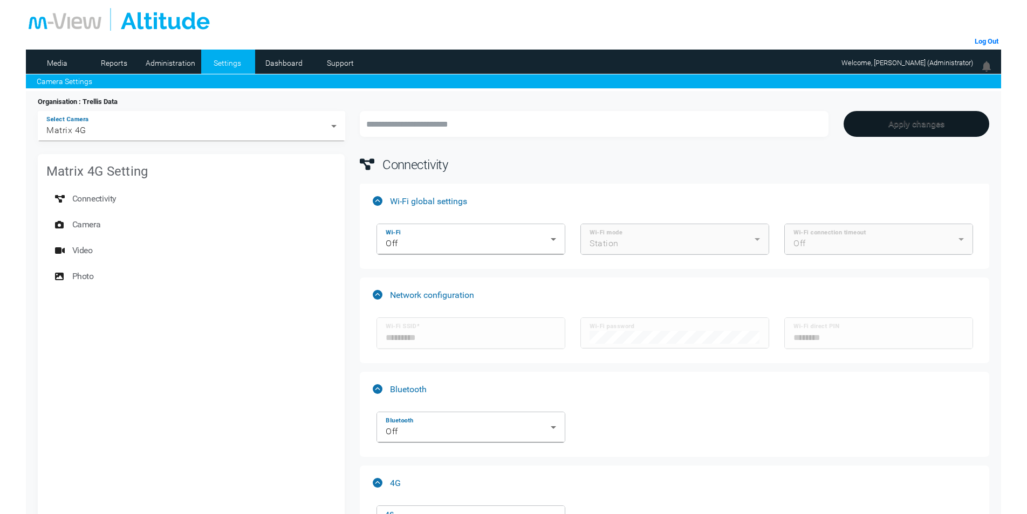
click at [916, 127] on button "Apply changes" at bounding box center [916, 124] width 146 height 26
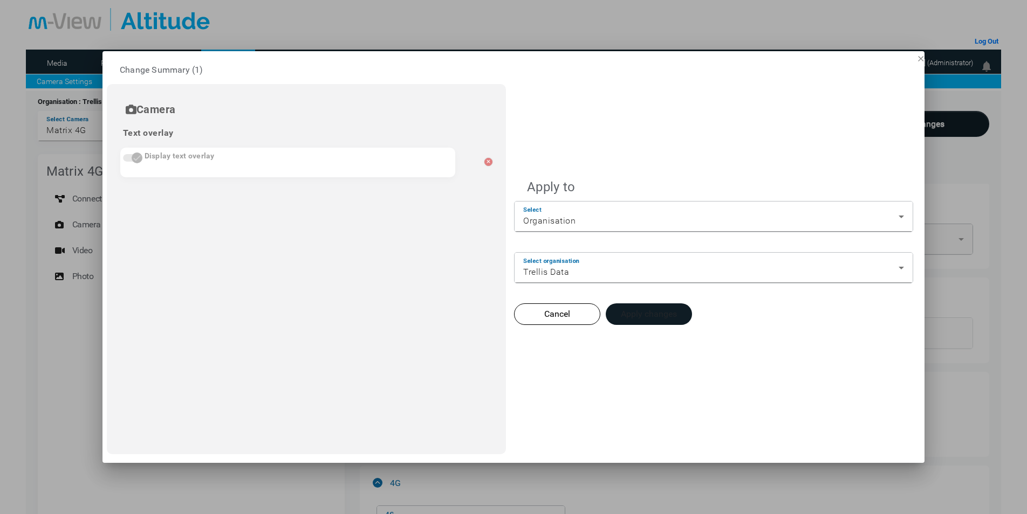
click at [661, 309] on button "Apply changes" at bounding box center [649, 315] width 86 height 22
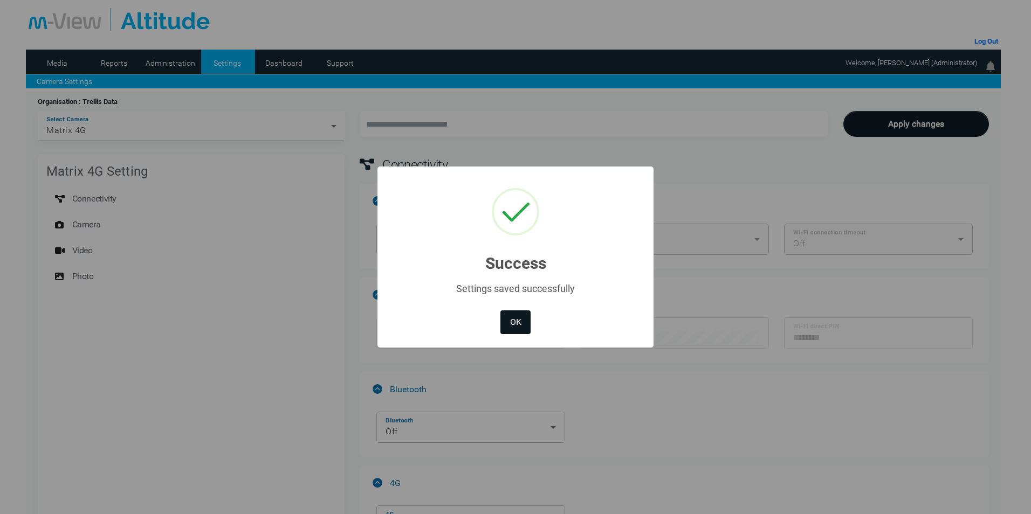
click at [510, 319] on button "OK" at bounding box center [515, 323] width 30 height 24
type input "*********"
type input "********"
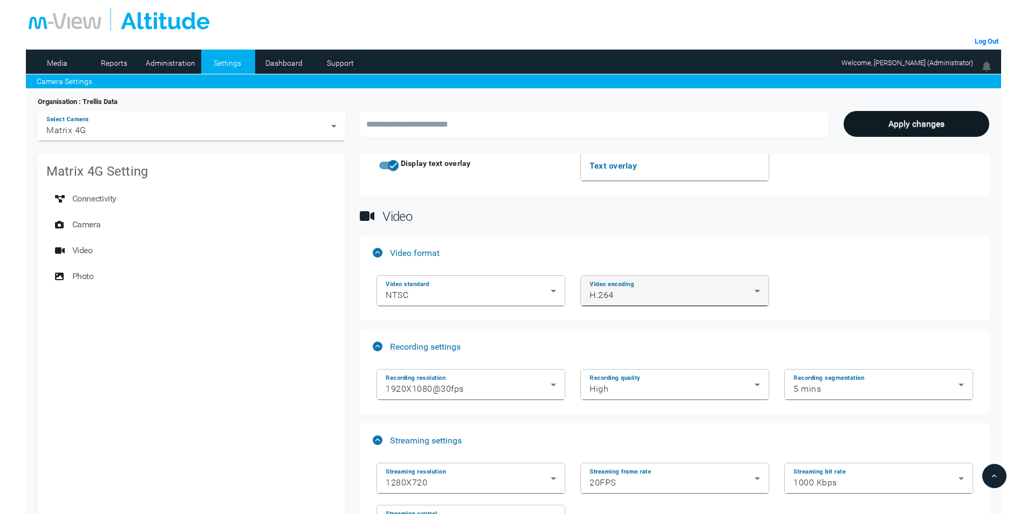
scroll to position [1294, 0]
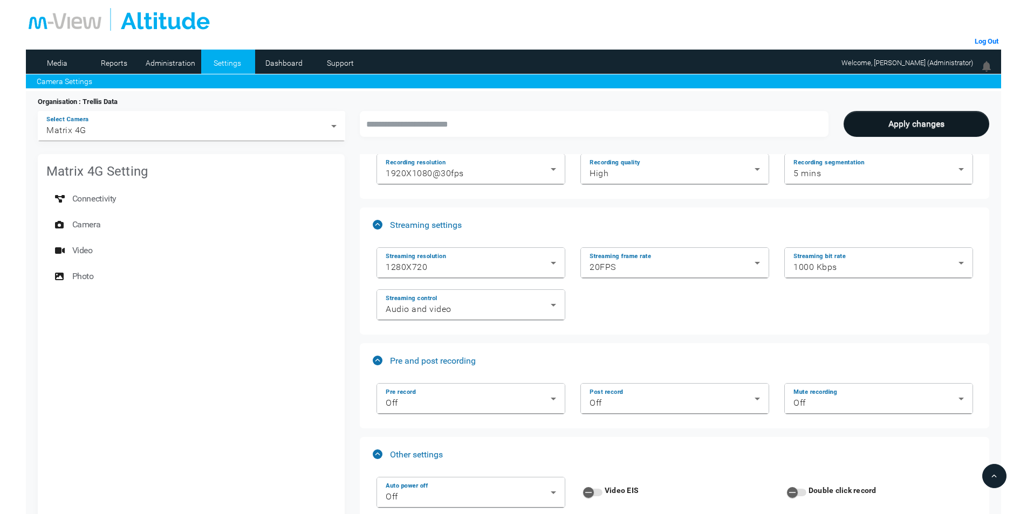
click at [509, 245] on div "Streaming resolution 1280X720" at bounding box center [471, 263] width 204 height 42
click at [508, 262] on div "1280X720" at bounding box center [468, 267] width 165 height 13
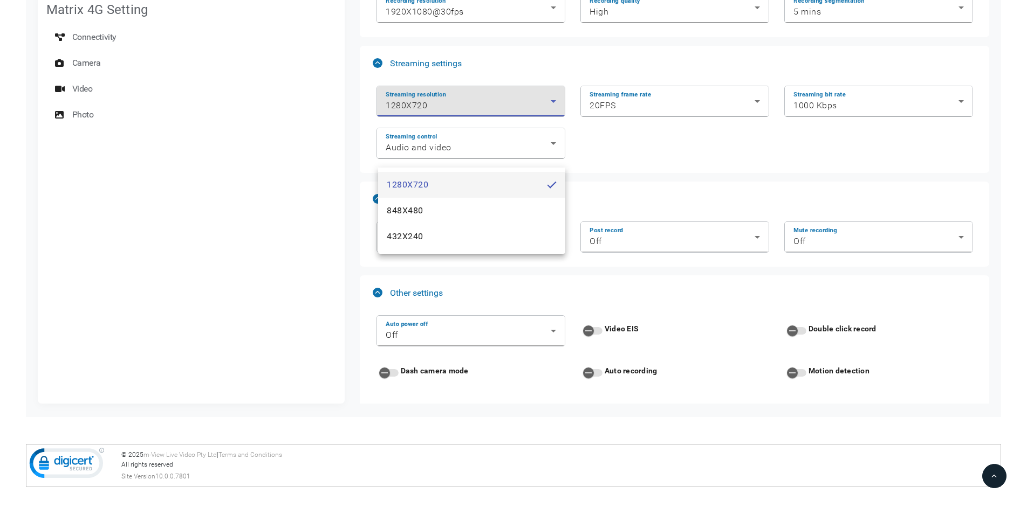
scroll to position [0, 0]
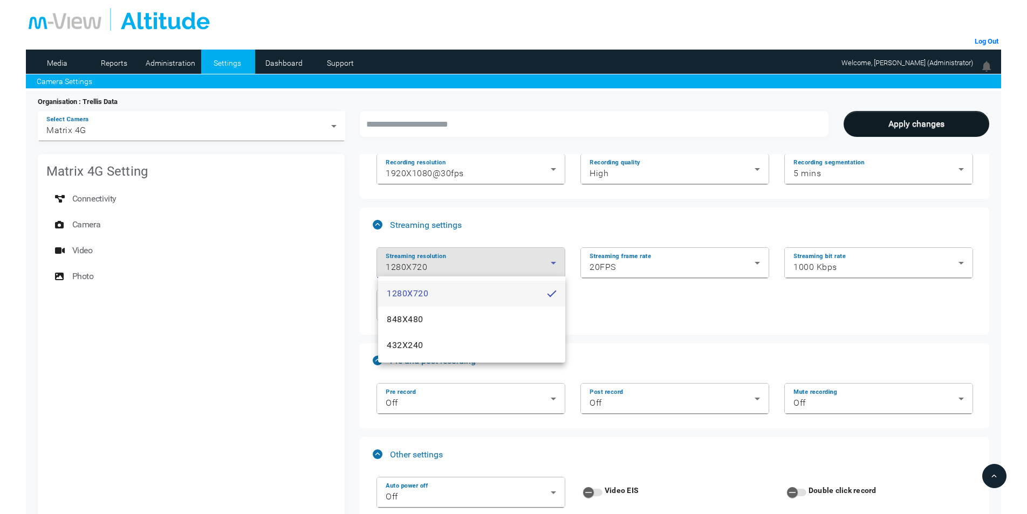
click at [645, 305] on div at bounding box center [513, 257] width 1027 height 514
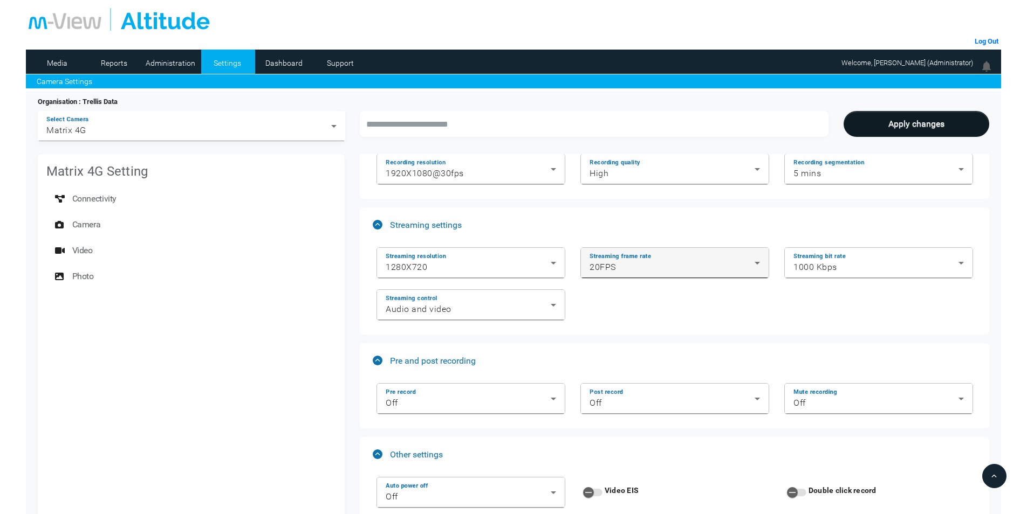
click at [646, 267] on div "20FPS" at bounding box center [671, 267] width 165 height 13
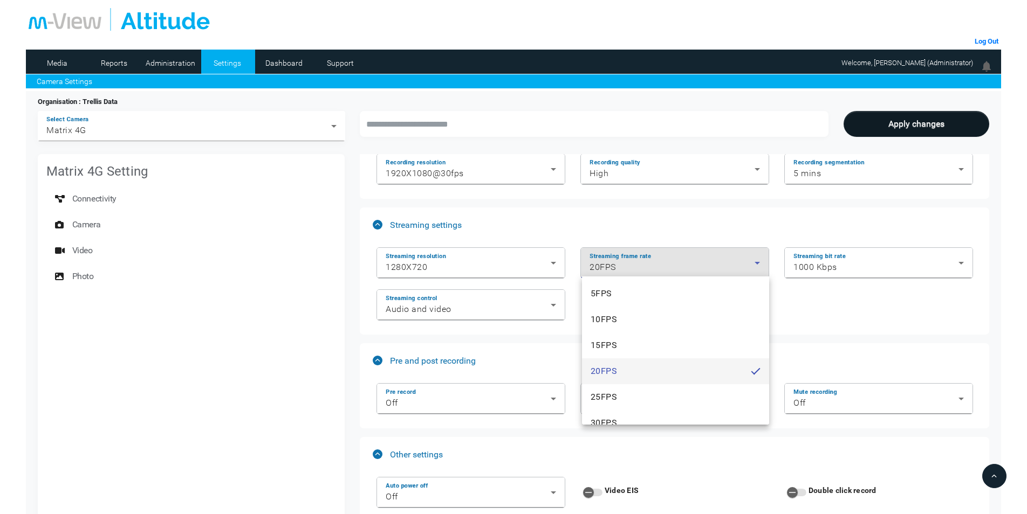
click at [929, 300] on div at bounding box center [513, 257] width 1027 height 514
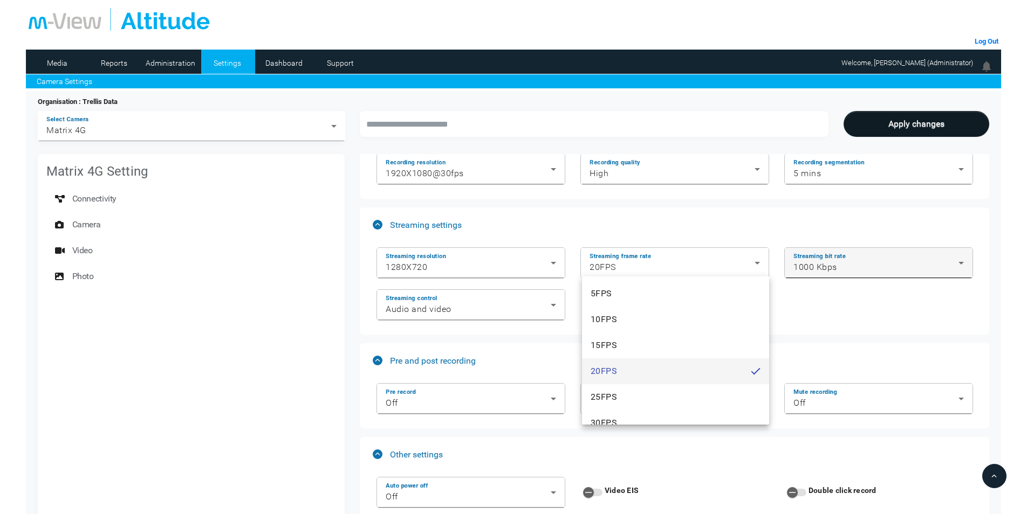
click at [896, 254] on div "Streaming bit rate 1000 Kbps" at bounding box center [878, 263] width 170 height 30
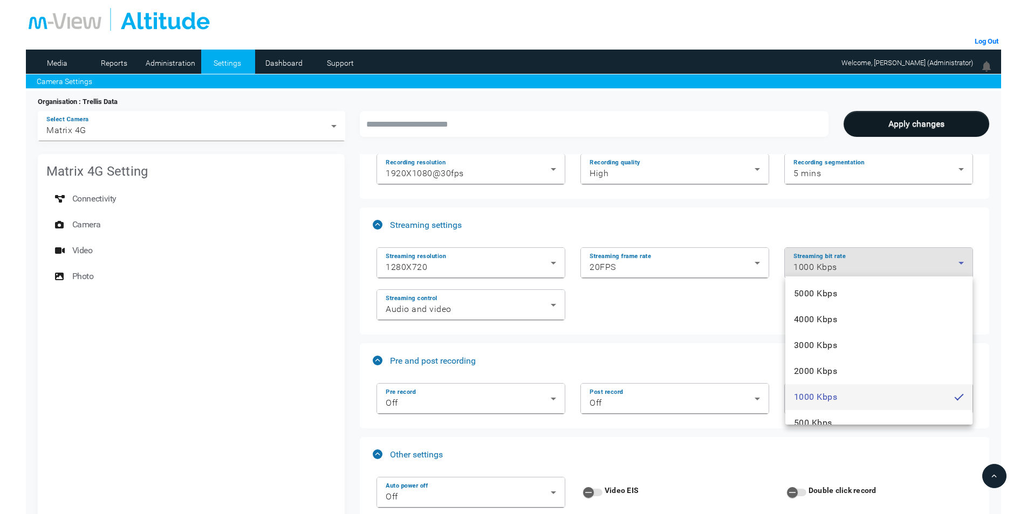
click at [895, 224] on div at bounding box center [513, 257] width 1027 height 514
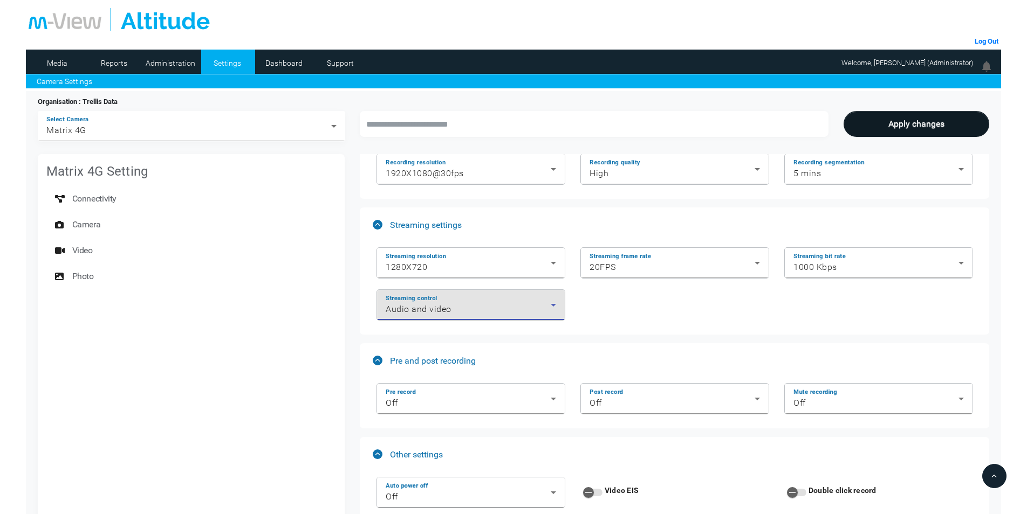
click at [495, 303] on div "Audio and video" at bounding box center [468, 309] width 165 height 13
click at [685, 332] on div at bounding box center [513, 257] width 1027 height 514
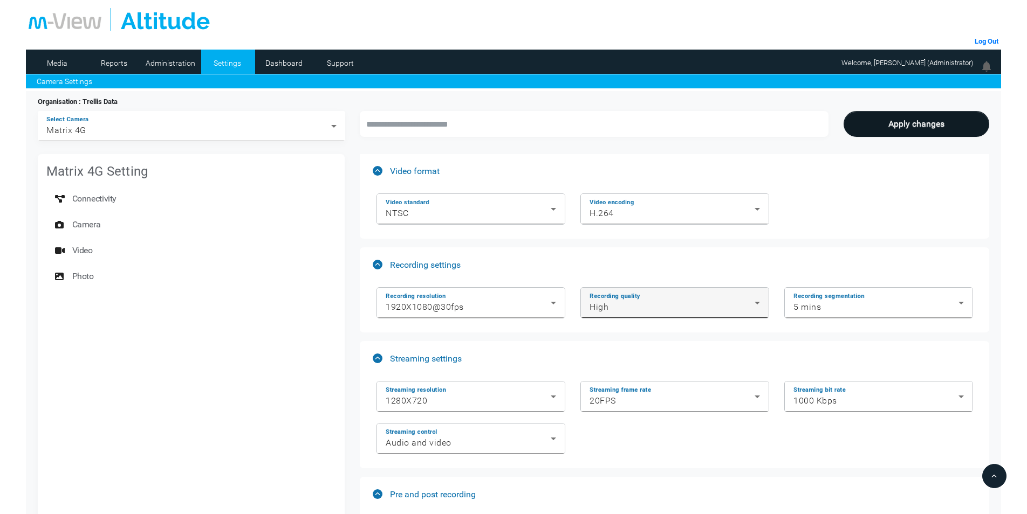
scroll to position [1132, 0]
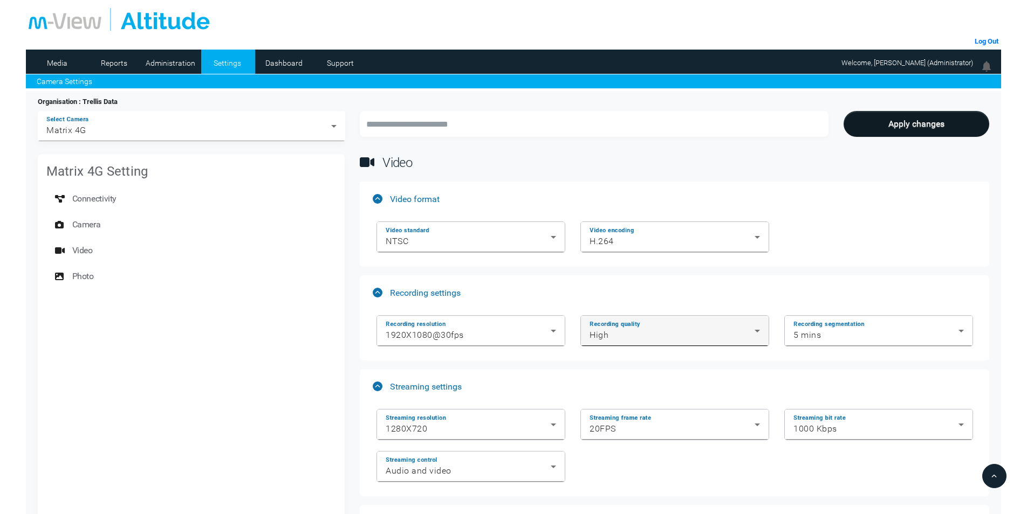
click at [689, 321] on div "Recording quality High" at bounding box center [674, 331] width 170 height 30
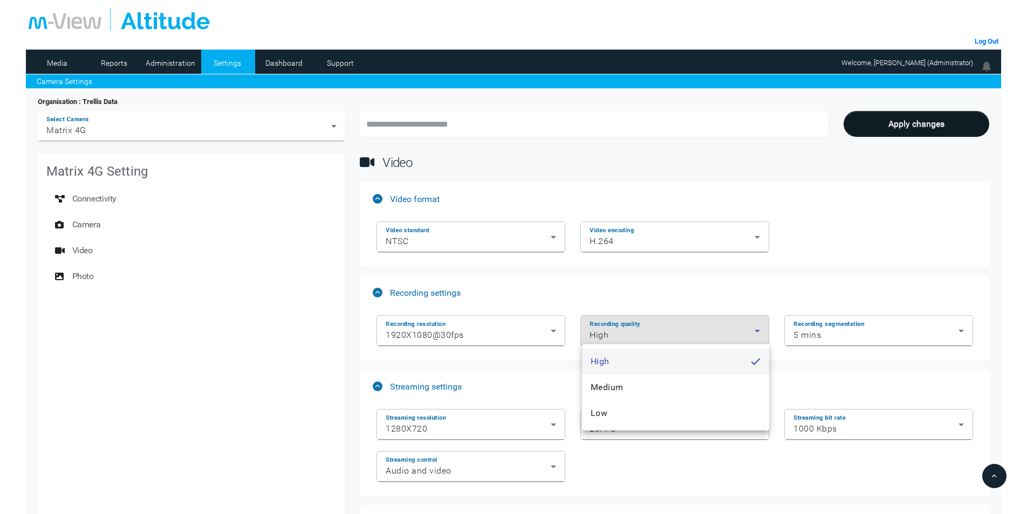
click at [689, 321] on div at bounding box center [513, 257] width 1027 height 514
